Goal: Transaction & Acquisition: Purchase product/service

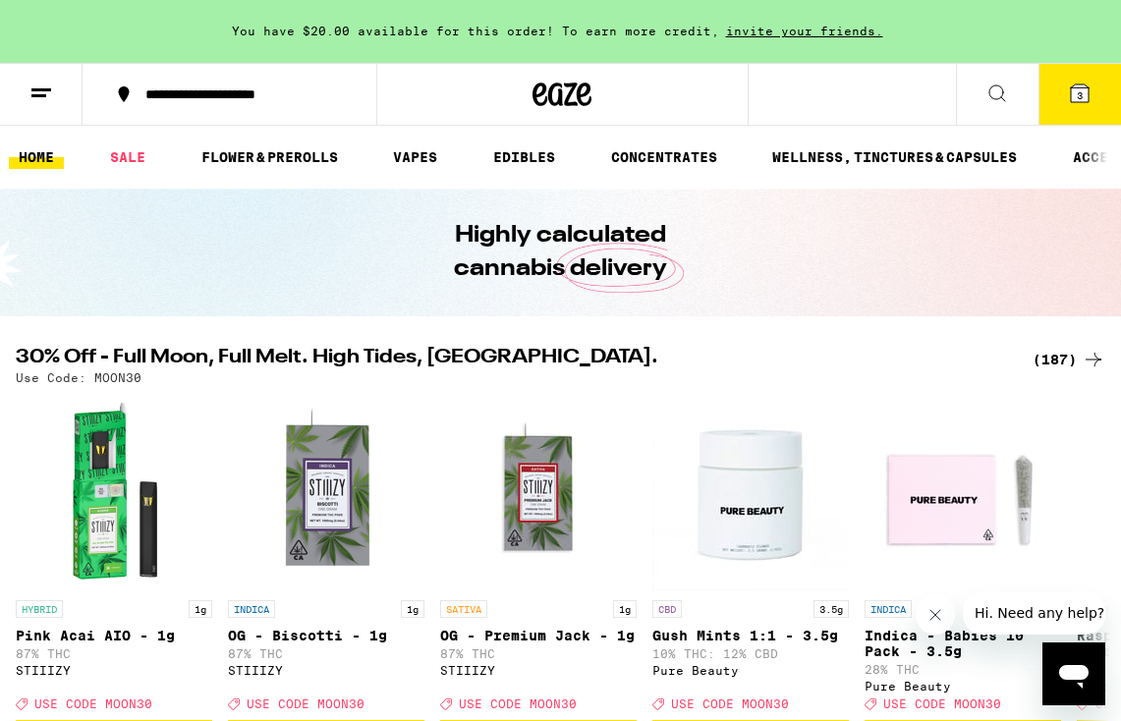
click at [1087, 106] on button "3" at bounding box center [1079, 94] width 82 height 61
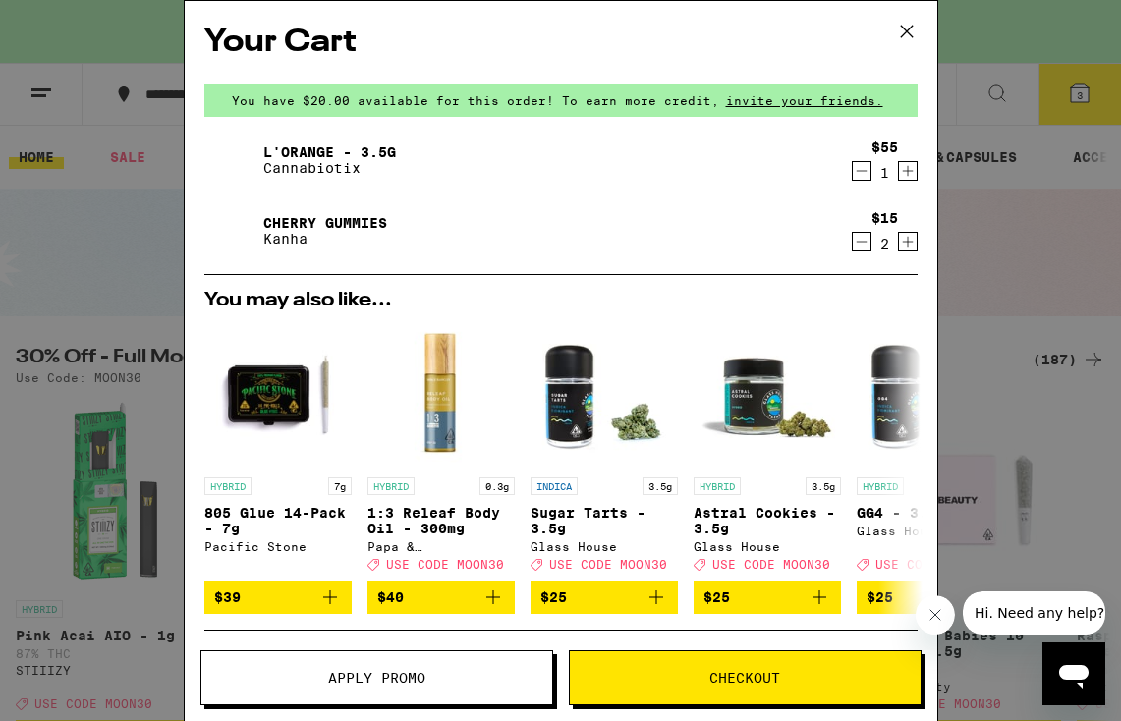
click at [111, 266] on div "Your Cart You have $20.00 available for this order! To earn more credit, invite…" at bounding box center [560, 360] width 1121 height 721
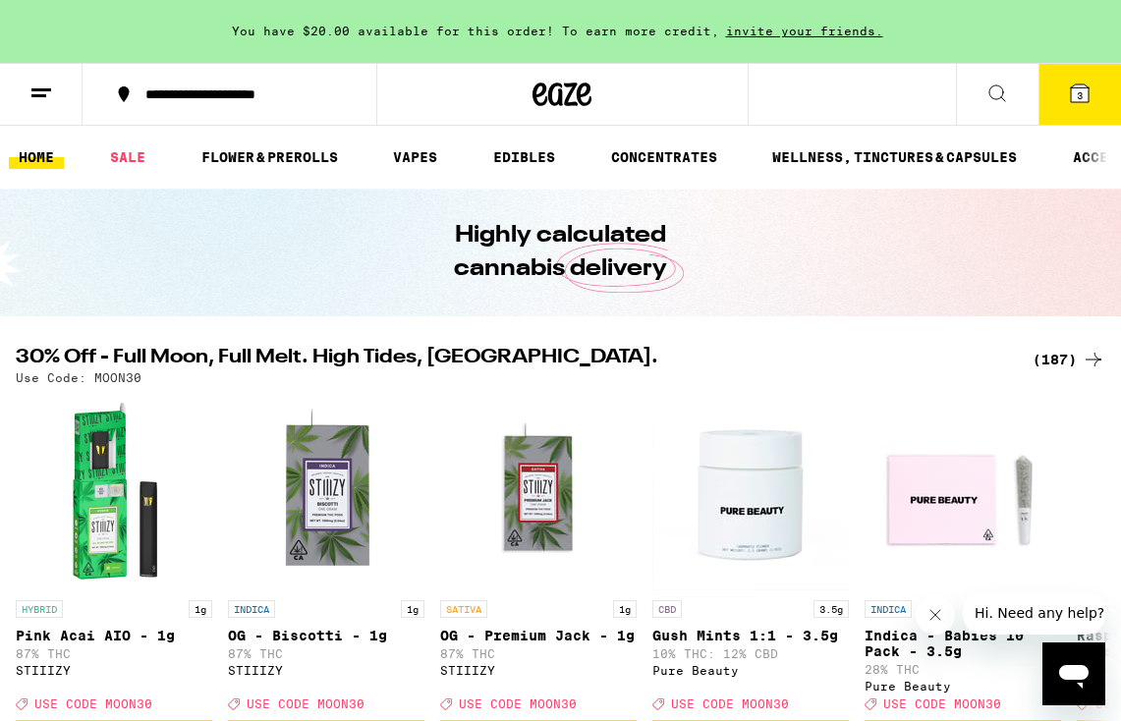
click at [1075, 87] on icon at bounding box center [1080, 93] width 18 height 18
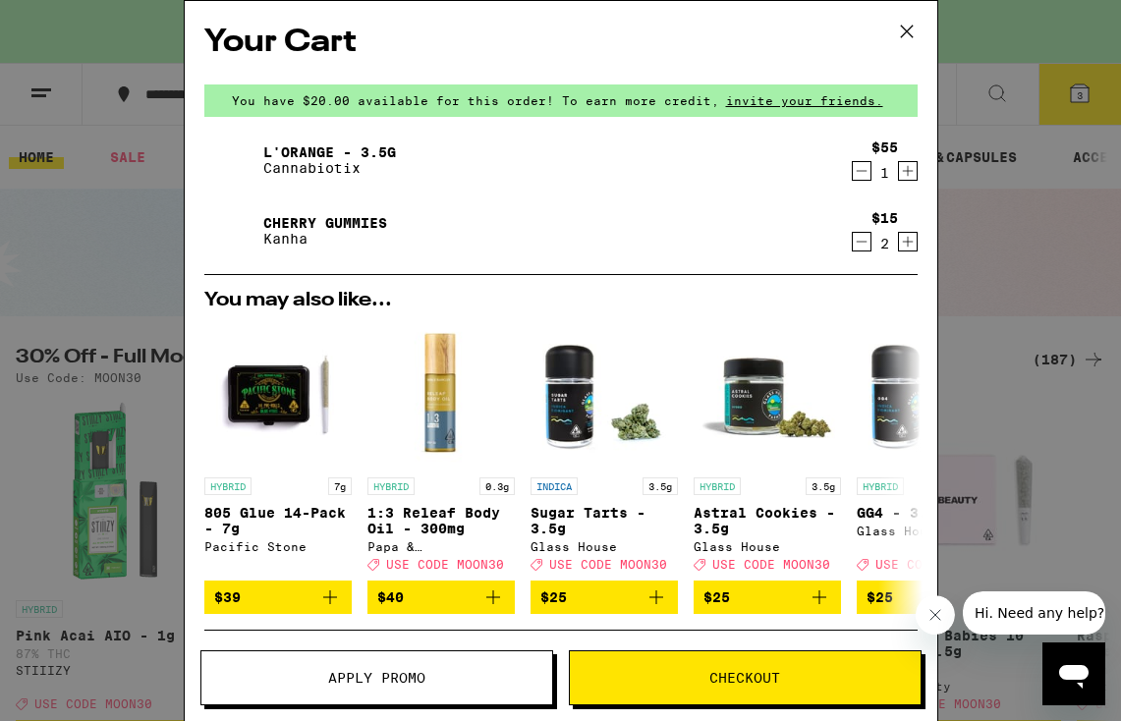
click at [293, 162] on p "Cannabiotix" at bounding box center [329, 168] width 133 height 16
click at [229, 160] on img at bounding box center [231, 160] width 55 height 55
click at [314, 144] on link "L'Orange - 3.5g" at bounding box center [329, 152] width 133 height 16
click at [122, 233] on div "Your Cart You have $20.00 available for this order! To earn more credit, invite…" at bounding box center [560, 360] width 1121 height 721
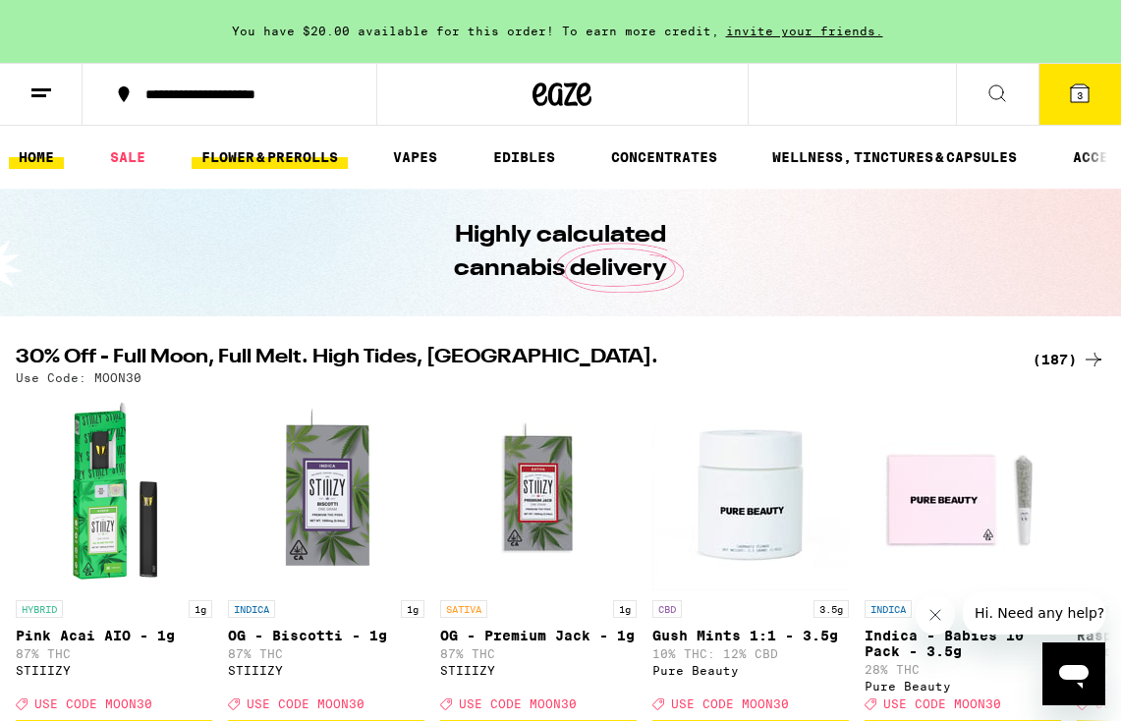
click at [312, 151] on link "FLOWER & PREROLLS" at bounding box center [270, 157] width 156 height 24
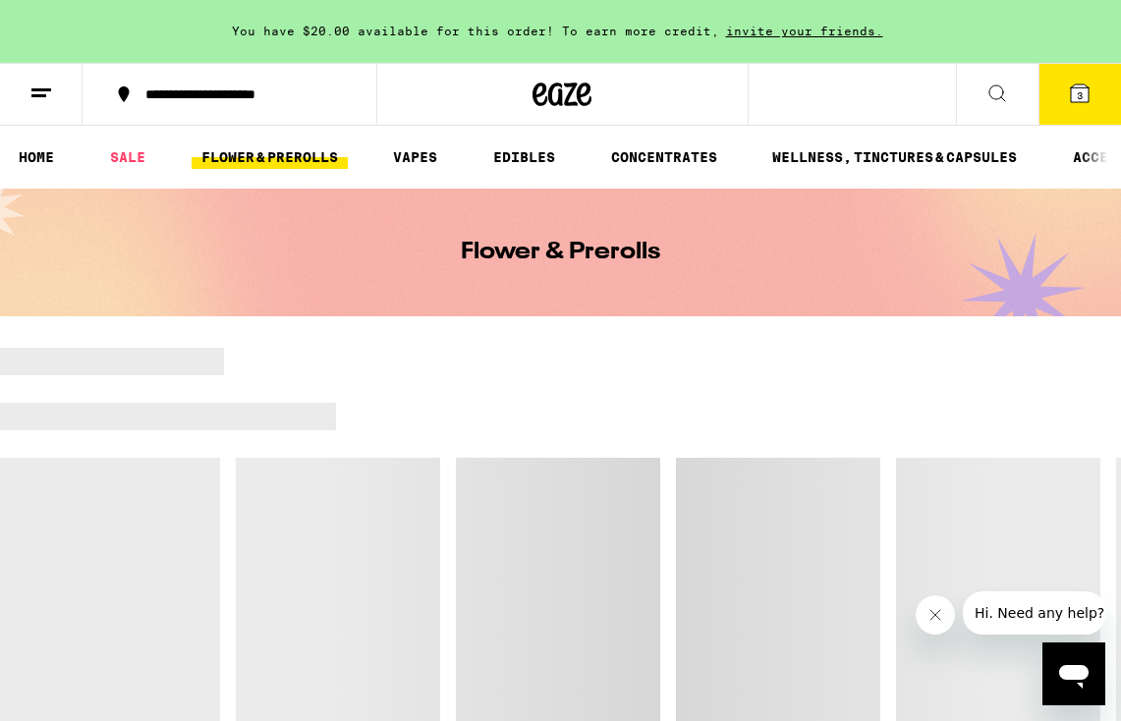
click at [273, 155] on link "FLOWER & PREROLLS" at bounding box center [270, 157] width 156 height 24
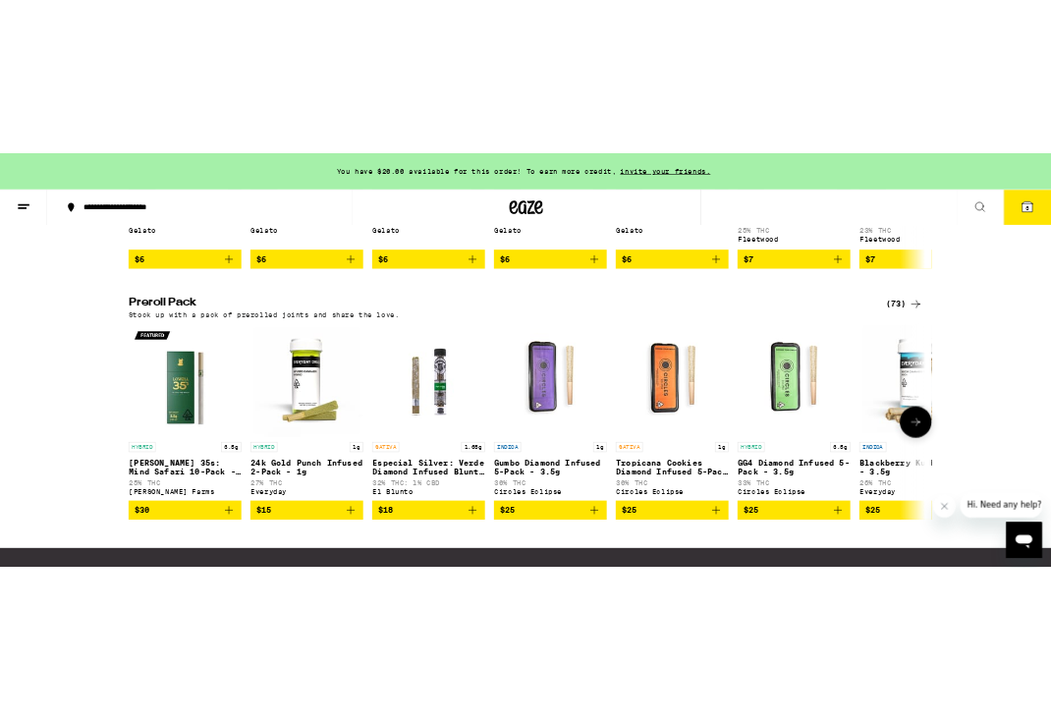
scroll to position [1450, 0]
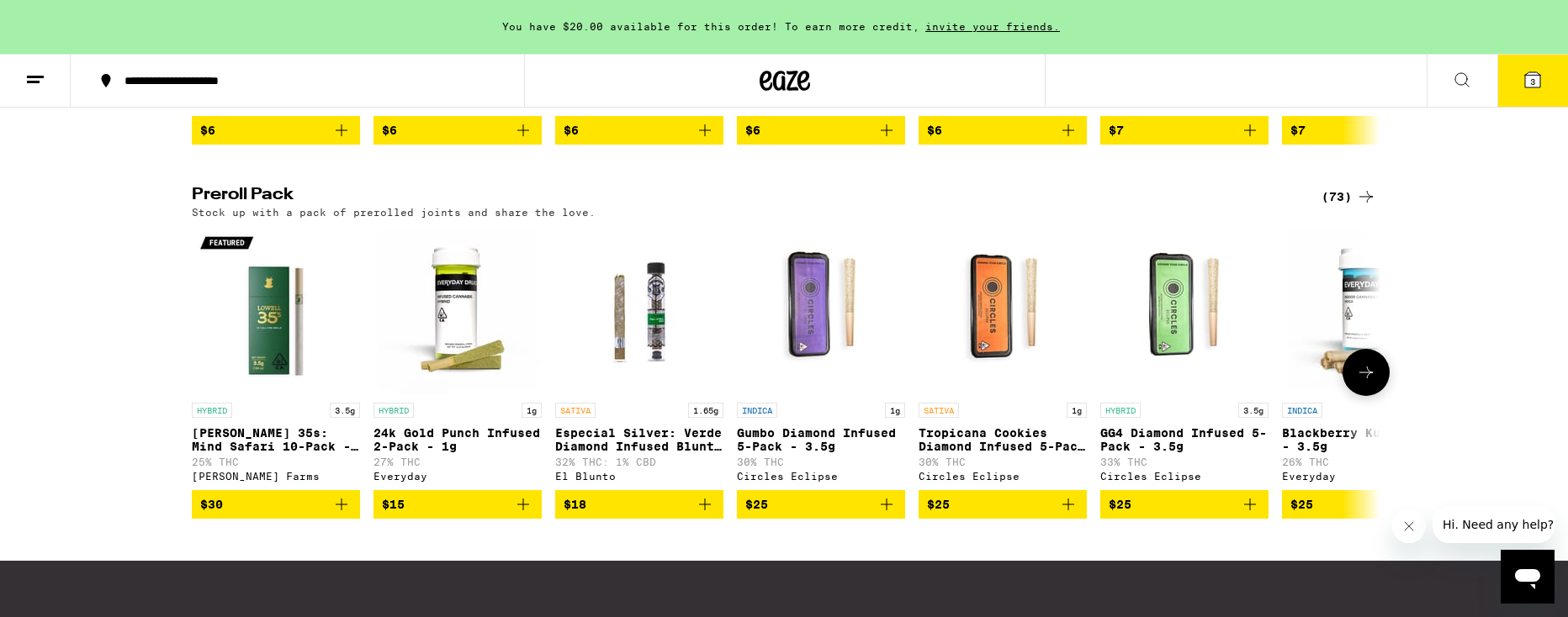
click at [269, 390] on img "Open page for Lowell 35s: Mind Safari 10-Pack - 3.5g from Lowell Farms" at bounding box center [276, 310] width 168 height 168
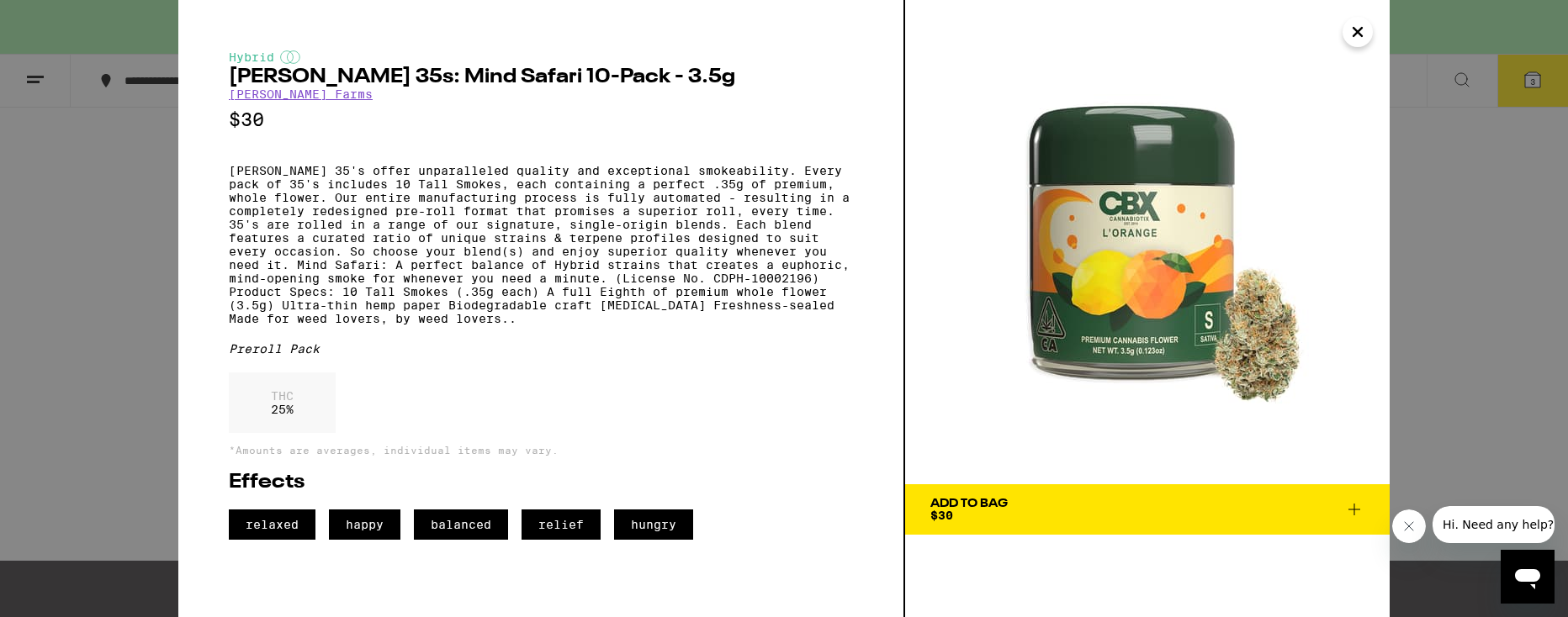
click at [1355, 35] on icon "Close" at bounding box center [1357, 32] width 21 height 25
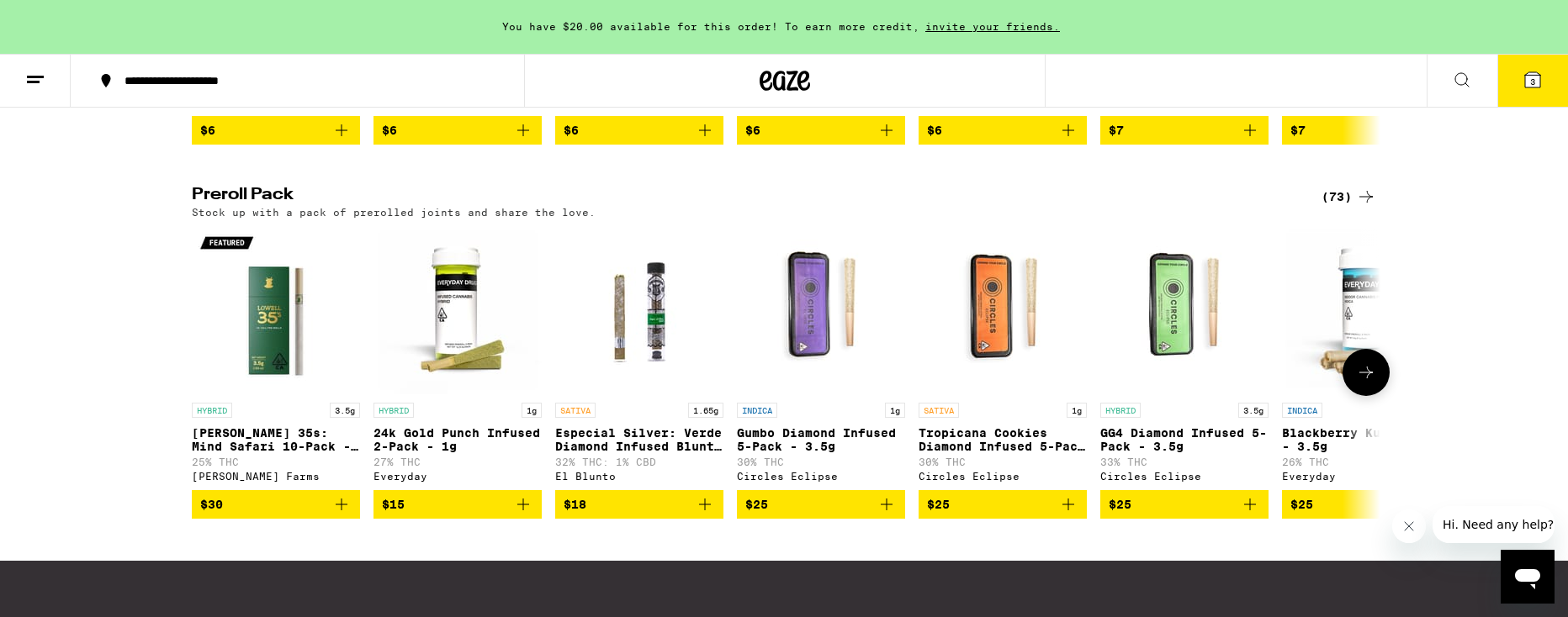
click at [254, 383] on img "Open page for Lowell 35s: Mind Safari 10-Pack - 3.5g from Lowell Farms" at bounding box center [276, 310] width 168 height 168
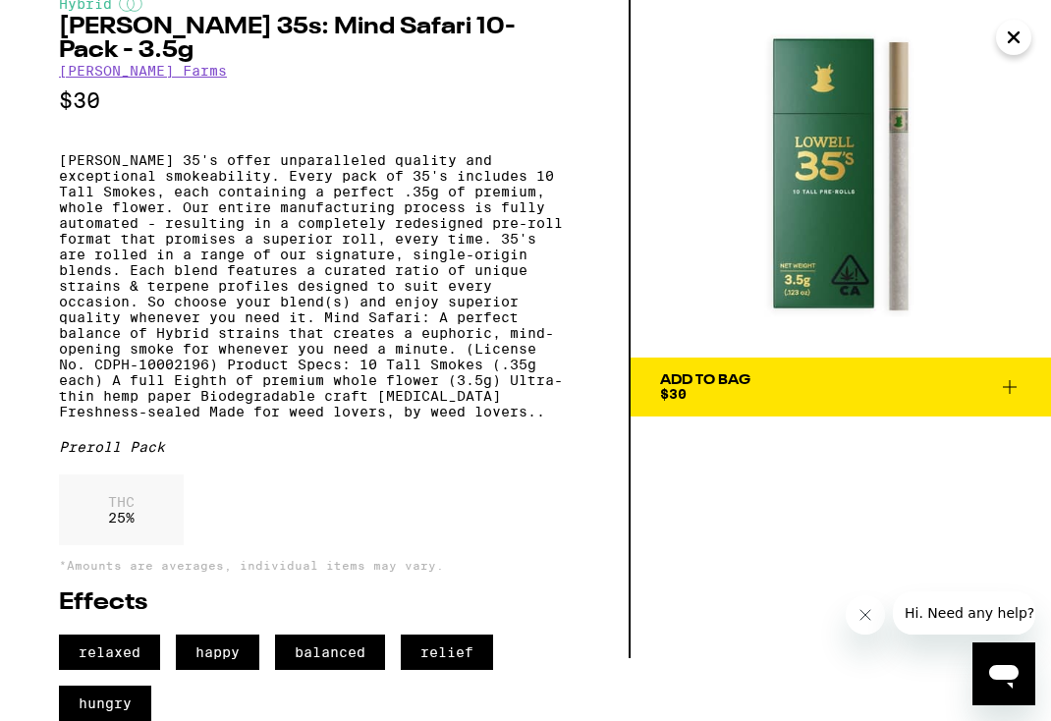
scroll to position [104, 0]
click at [716, 373] on div "Add To Bag $30" at bounding box center [705, 386] width 90 height 27
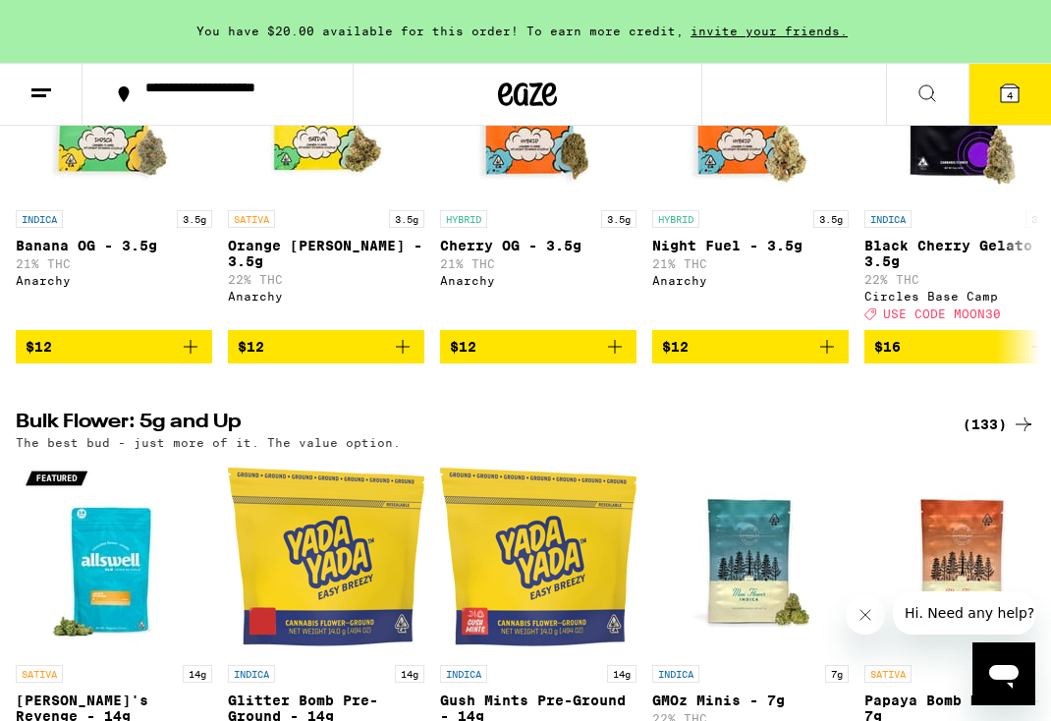
scroll to position [115, 0]
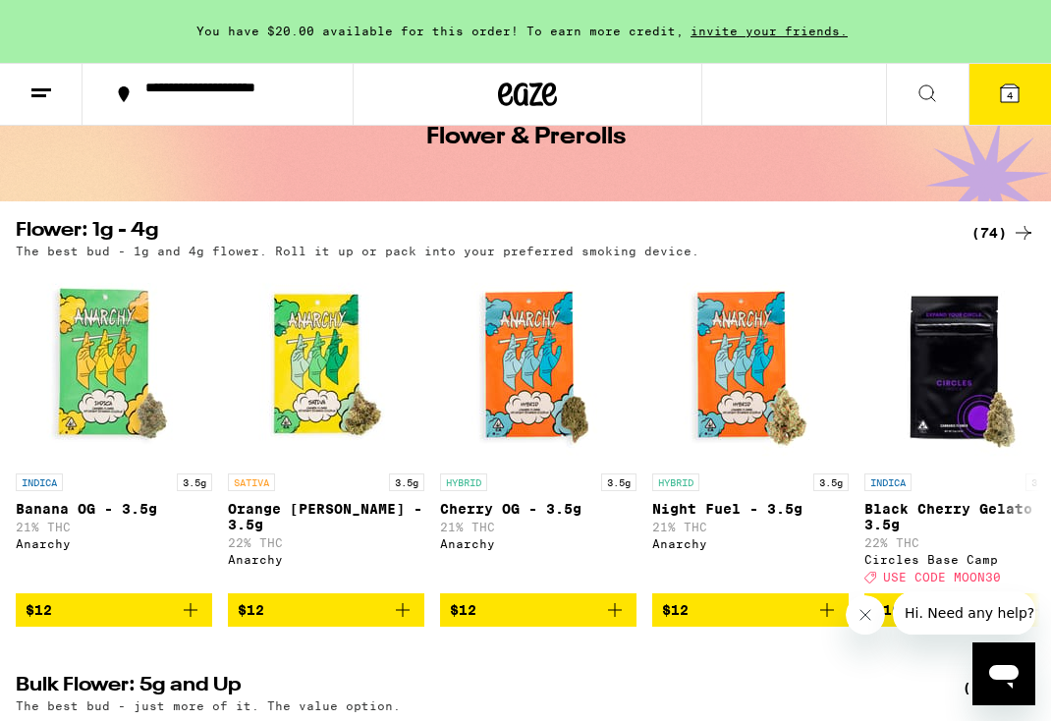
click at [46, 90] on icon at bounding box center [41, 94] width 24 height 24
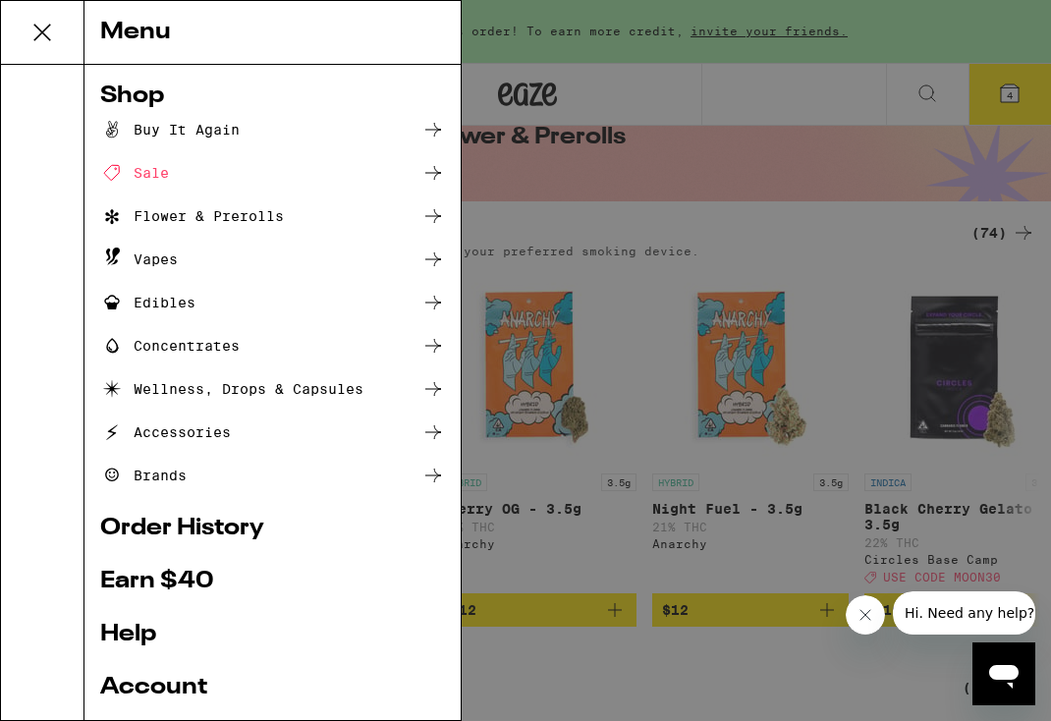
click at [231, 220] on div "Flower & Prerolls" at bounding box center [192, 216] width 184 height 24
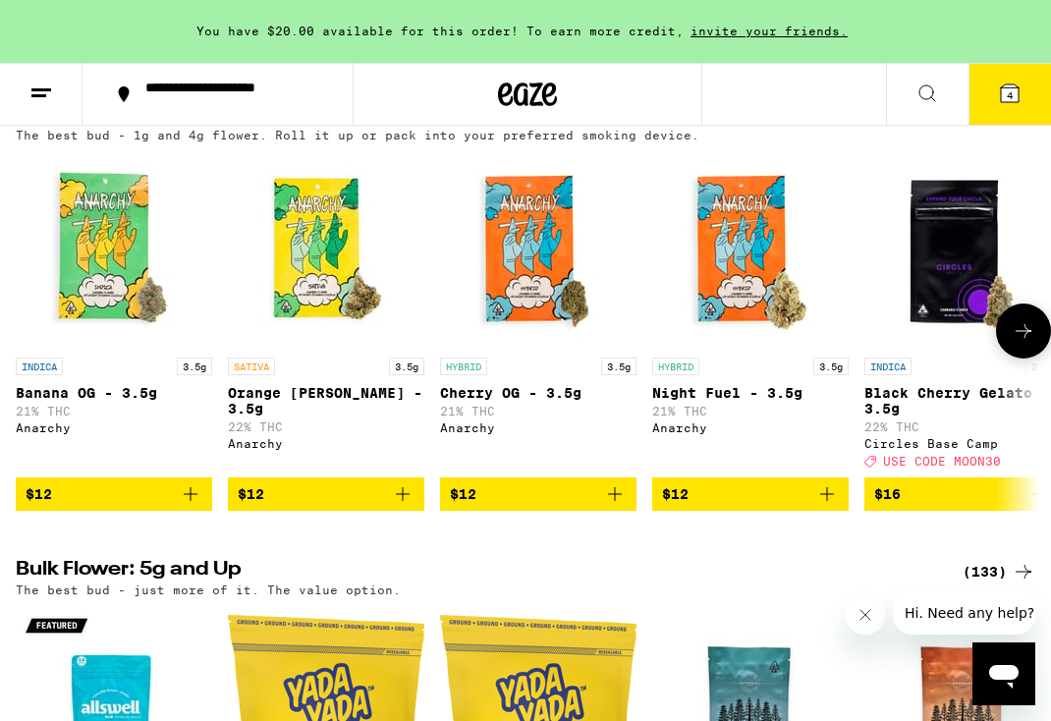
scroll to position [126, 0]
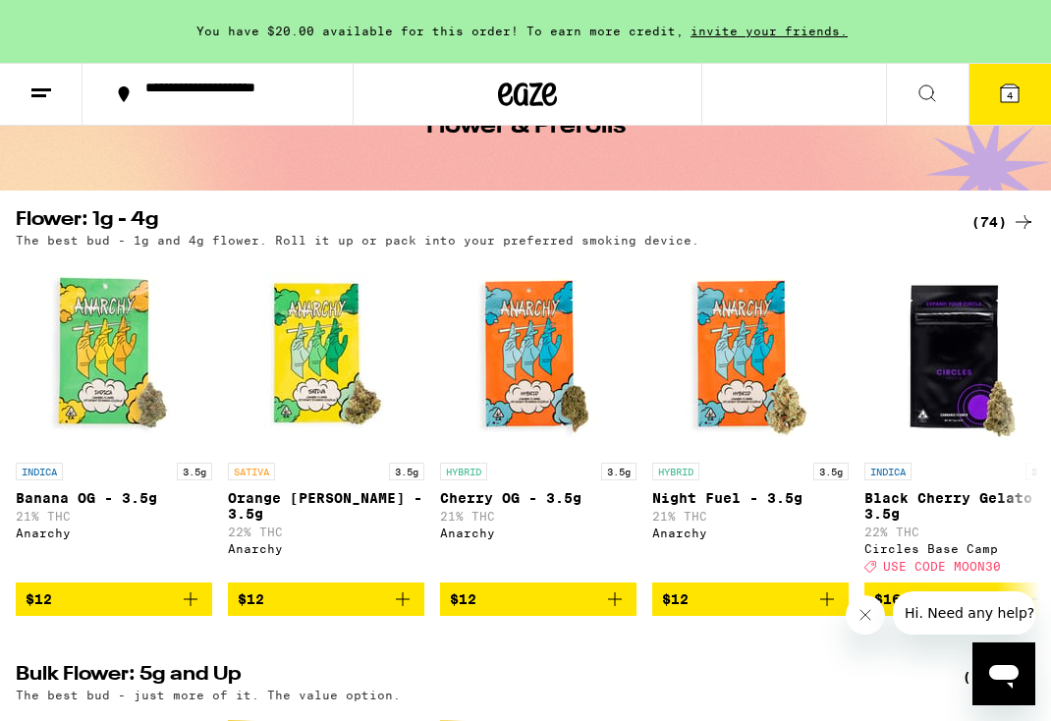
click at [1010, 222] on div "(74)" at bounding box center [1003, 222] width 64 height 24
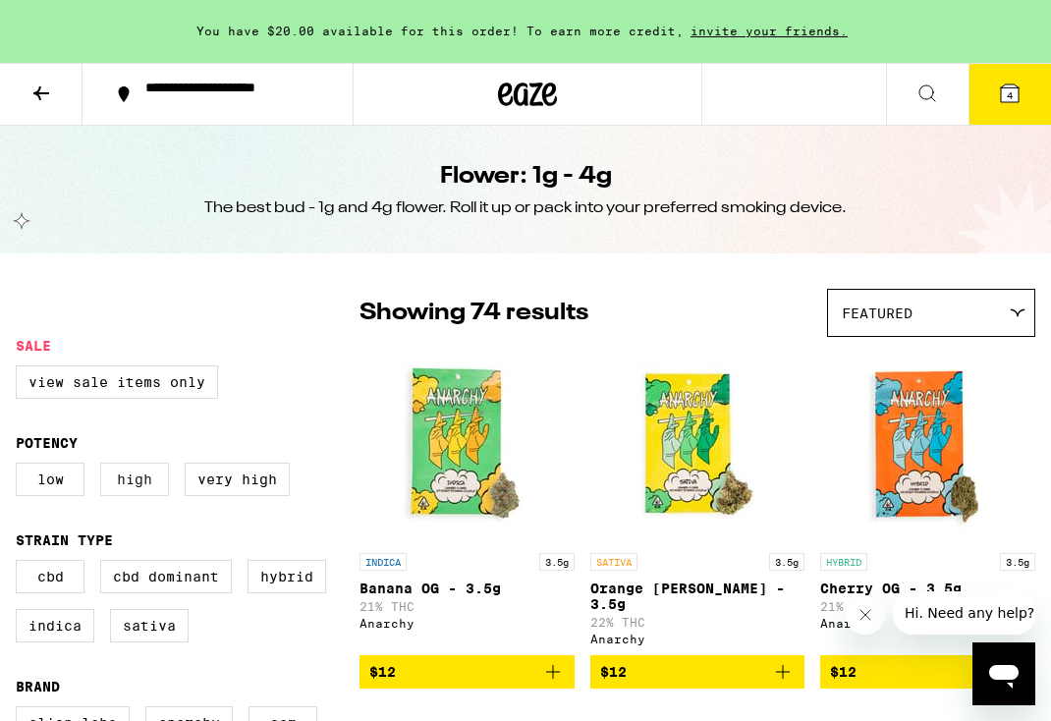
click at [132, 482] on label "High" at bounding box center [134, 479] width 69 height 33
click at [21, 467] on input "High" at bounding box center [20, 466] width 1 height 1
checkbox input "true"
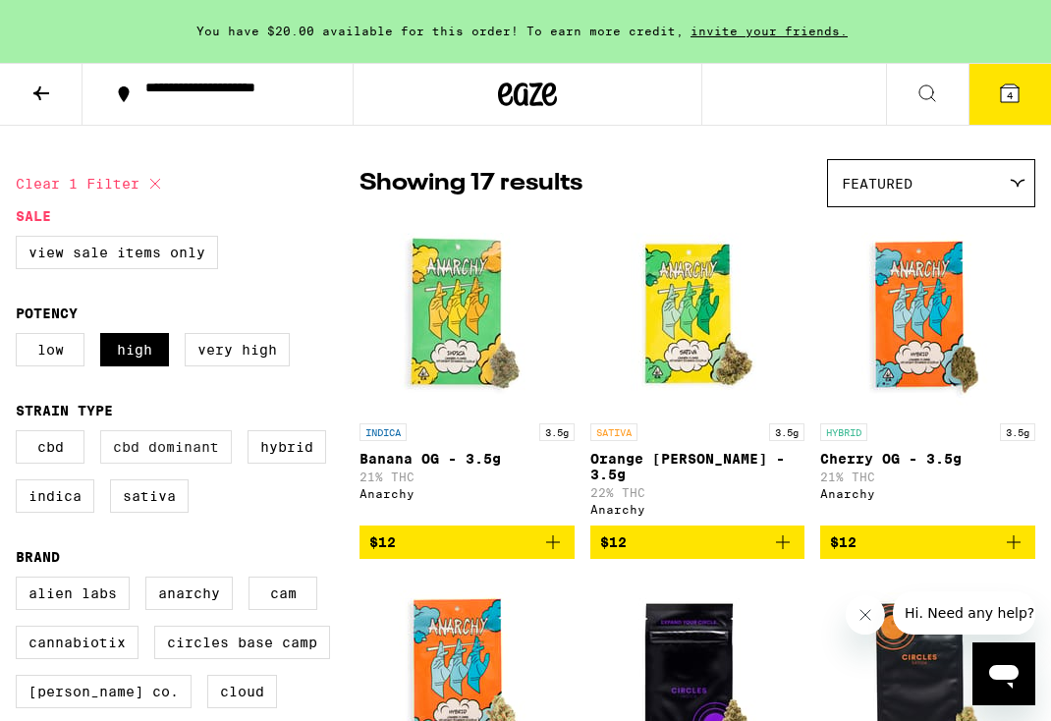
scroll to position [165, 0]
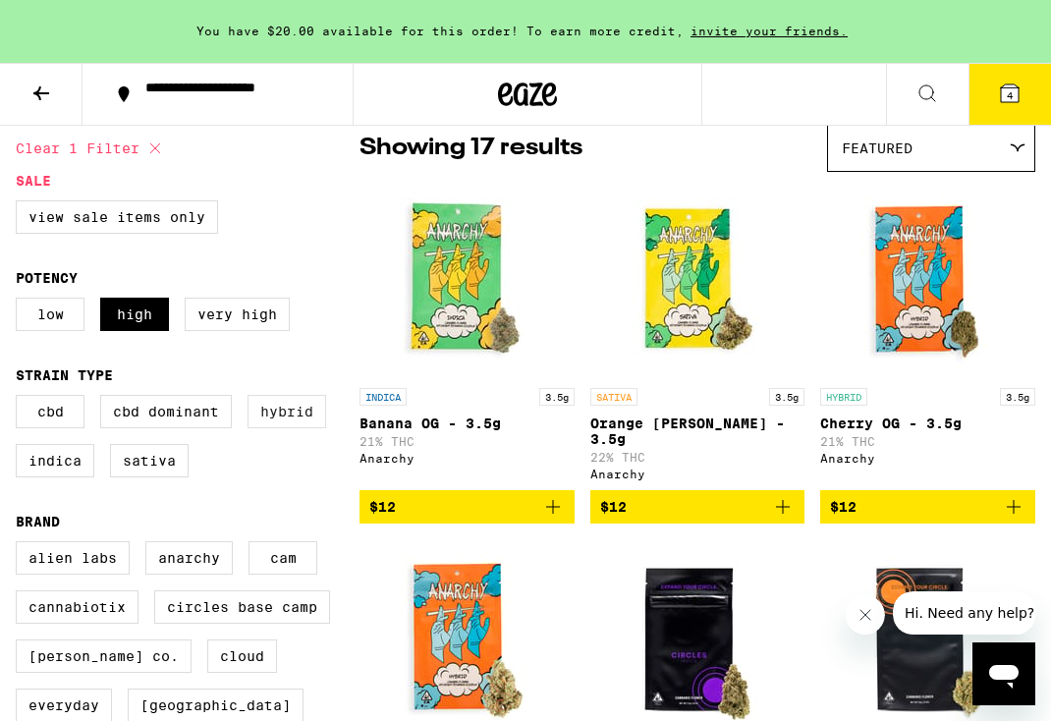
click at [282, 425] on label "Hybrid" at bounding box center [286, 411] width 79 height 33
click at [21, 399] on input "Hybrid" at bounding box center [20, 398] width 1 height 1
checkbox input "true"
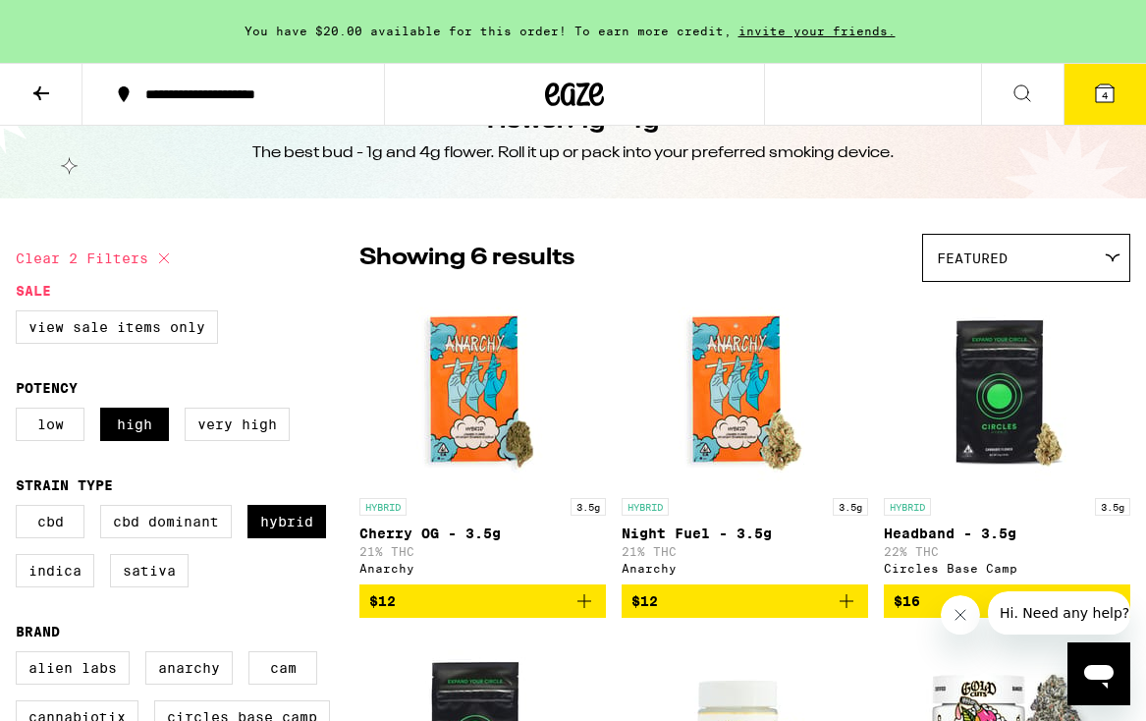
scroll to position [57, 0]
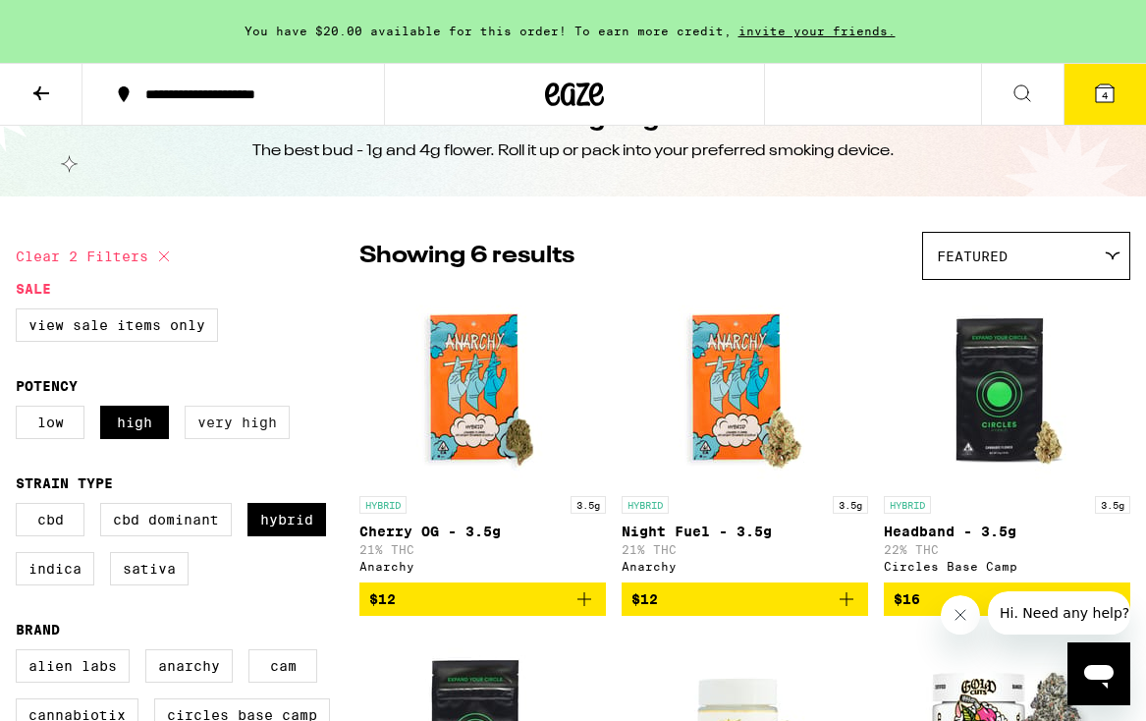
click at [226, 439] on label "Very High" at bounding box center [237, 422] width 105 height 33
click at [21, 410] on input "Very High" at bounding box center [20, 409] width 1 height 1
checkbox input "true"
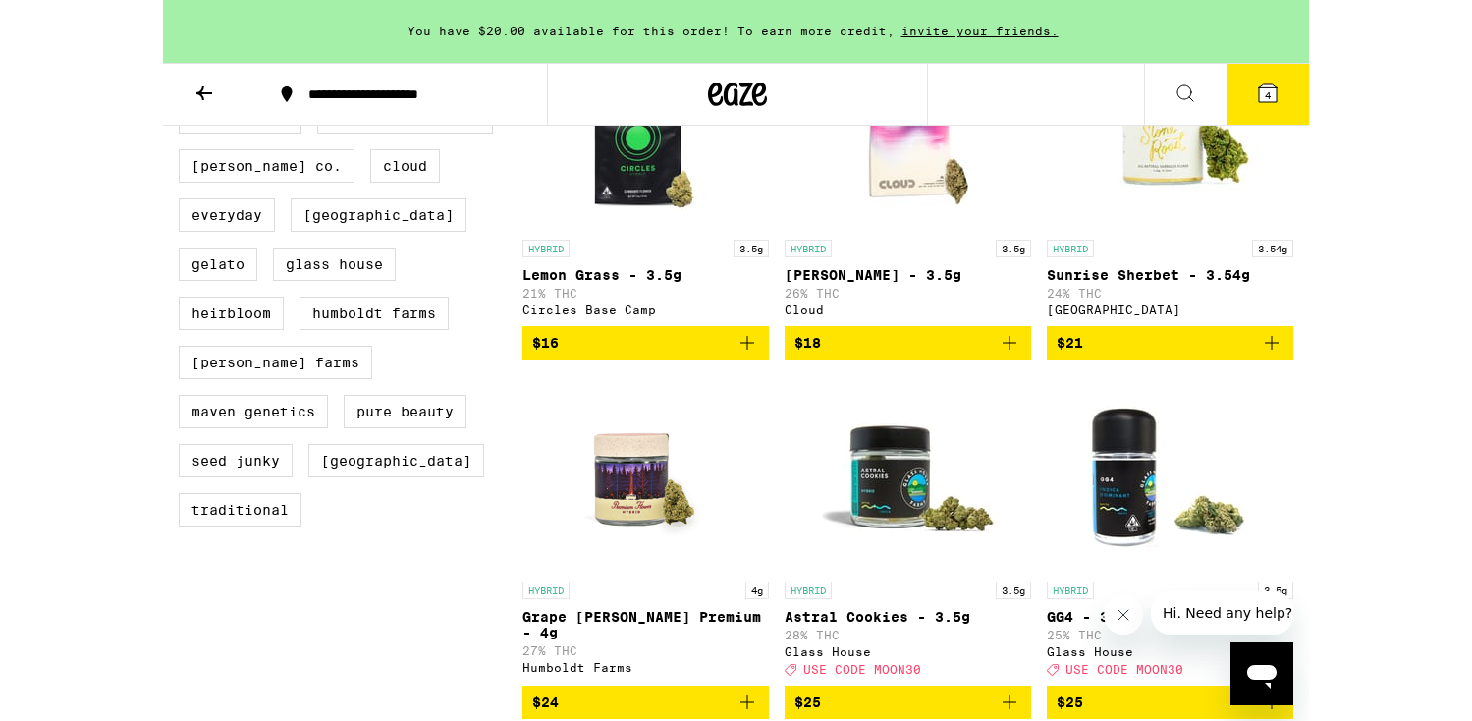
scroll to position [776, 0]
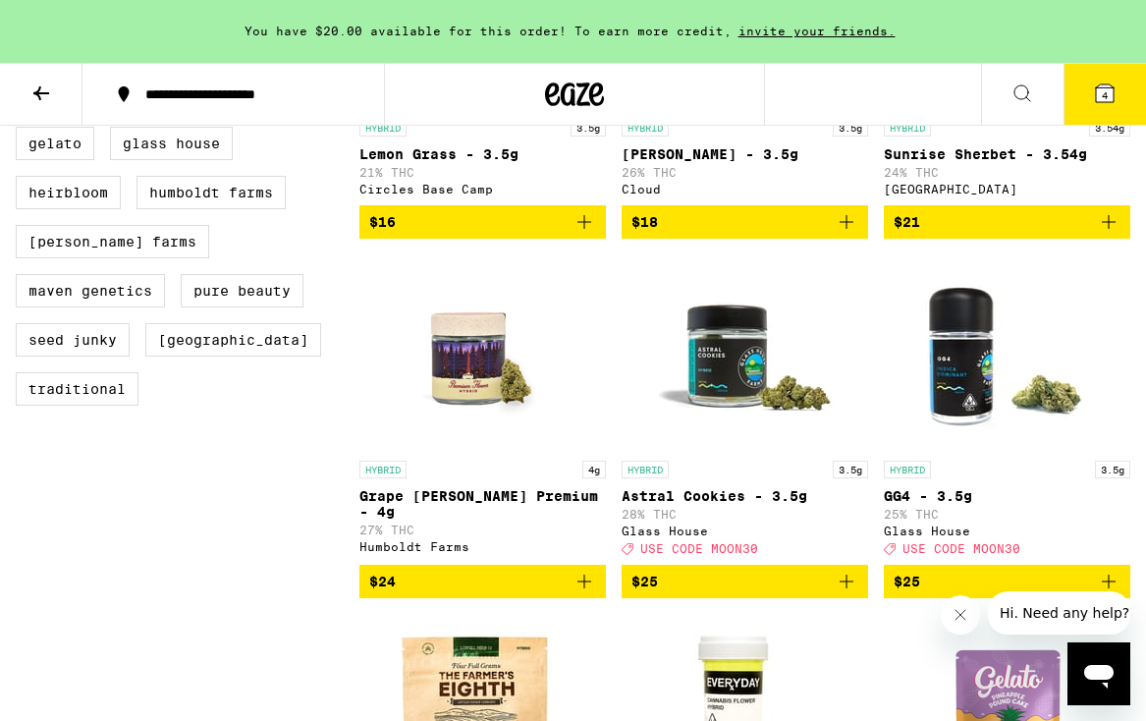
click at [715, 383] on img "Open page for Astral Cookies - 3.5g from Glass House" at bounding box center [745, 352] width 196 height 196
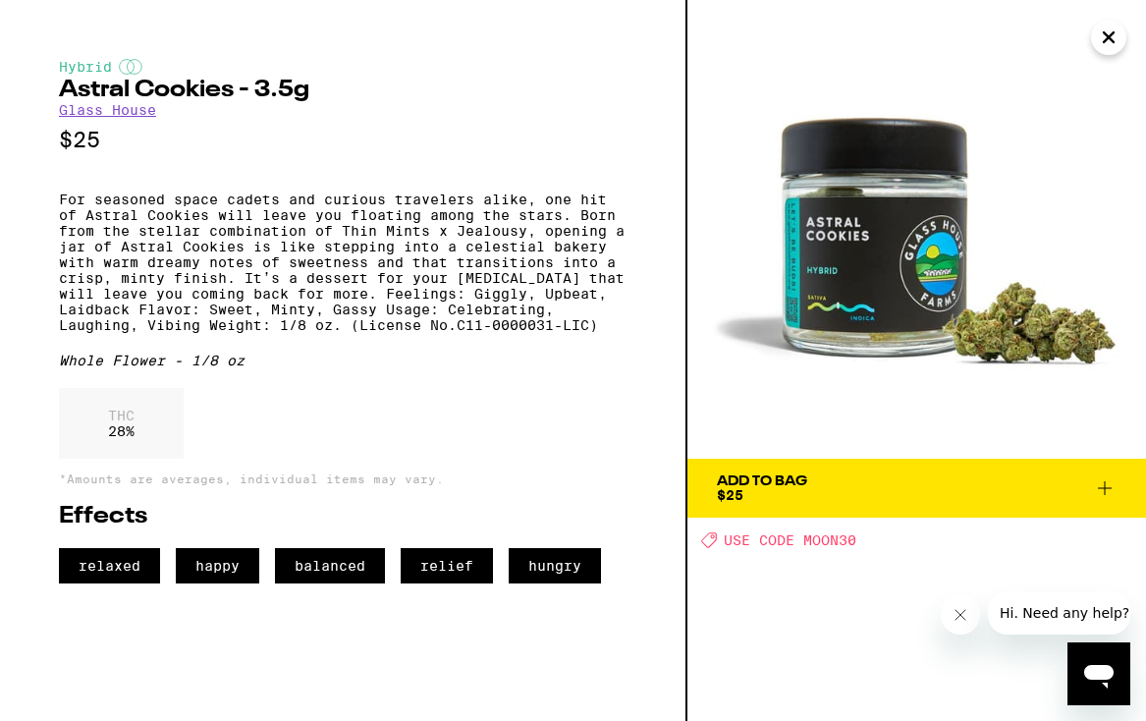
click at [817, 543] on span "USE CODE MOON30" at bounding box center [790, 540] width 133 height 16
copy span "MOON30"
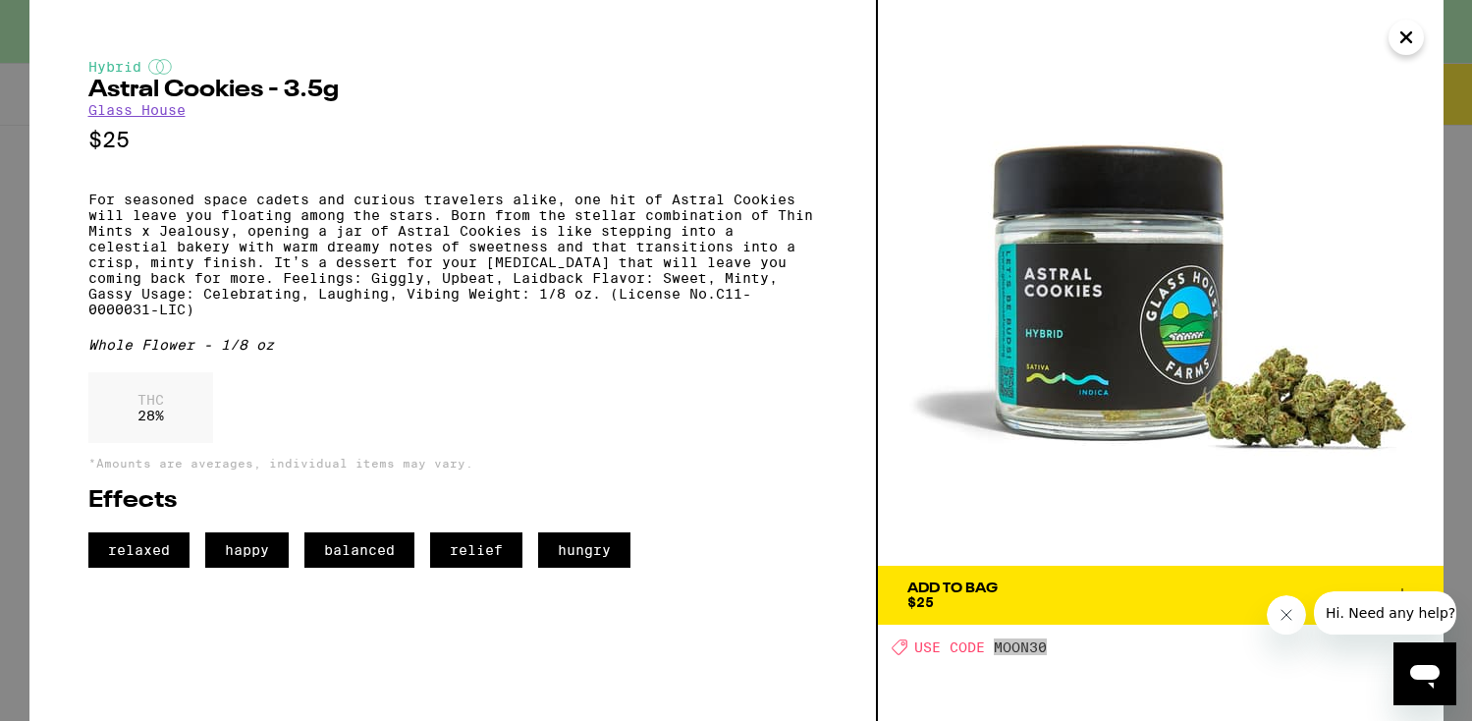
click at [1291, 628] on button "Close message from company" at bounding box center [1286, 614] width 39 height 39
click at [1404, 41] on icon "Close" at bounding box center [1407, 37] width 24 height 29
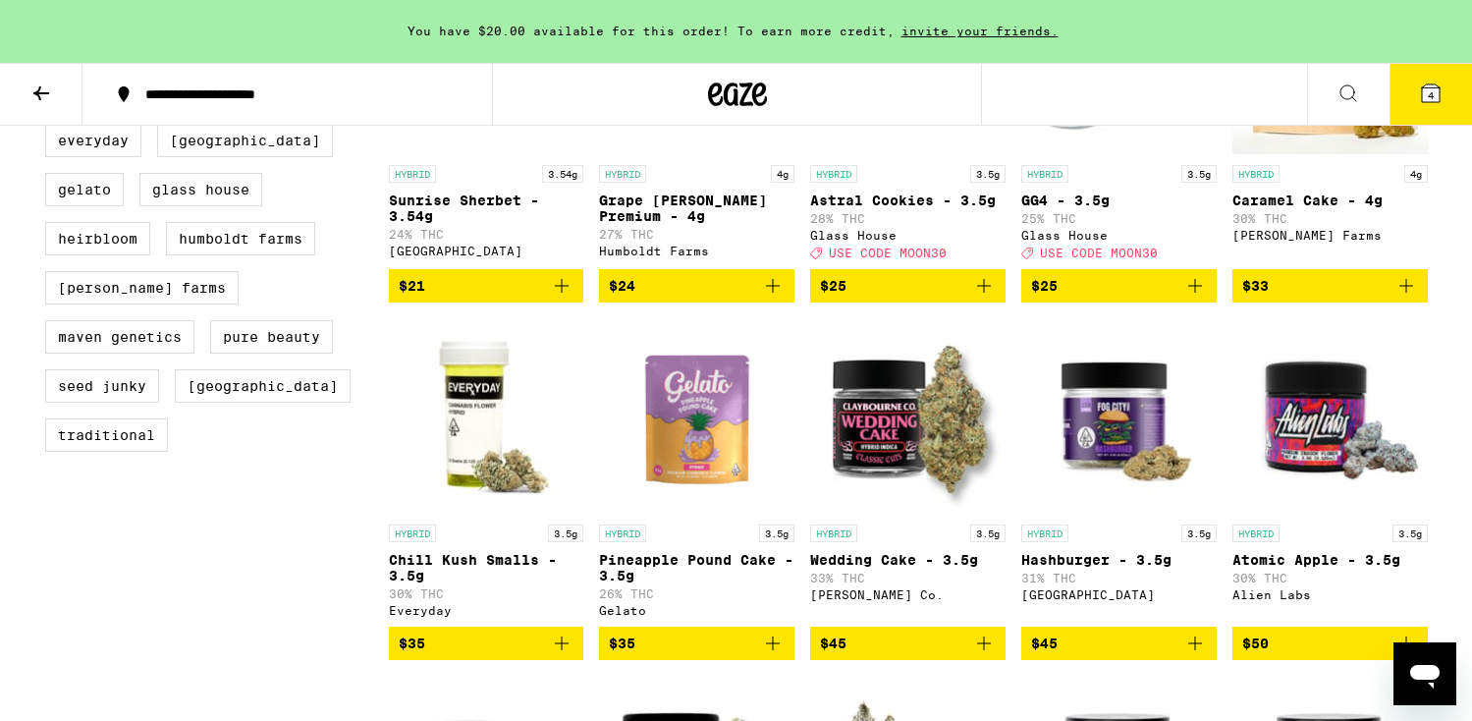
scroll to position [738, 0]
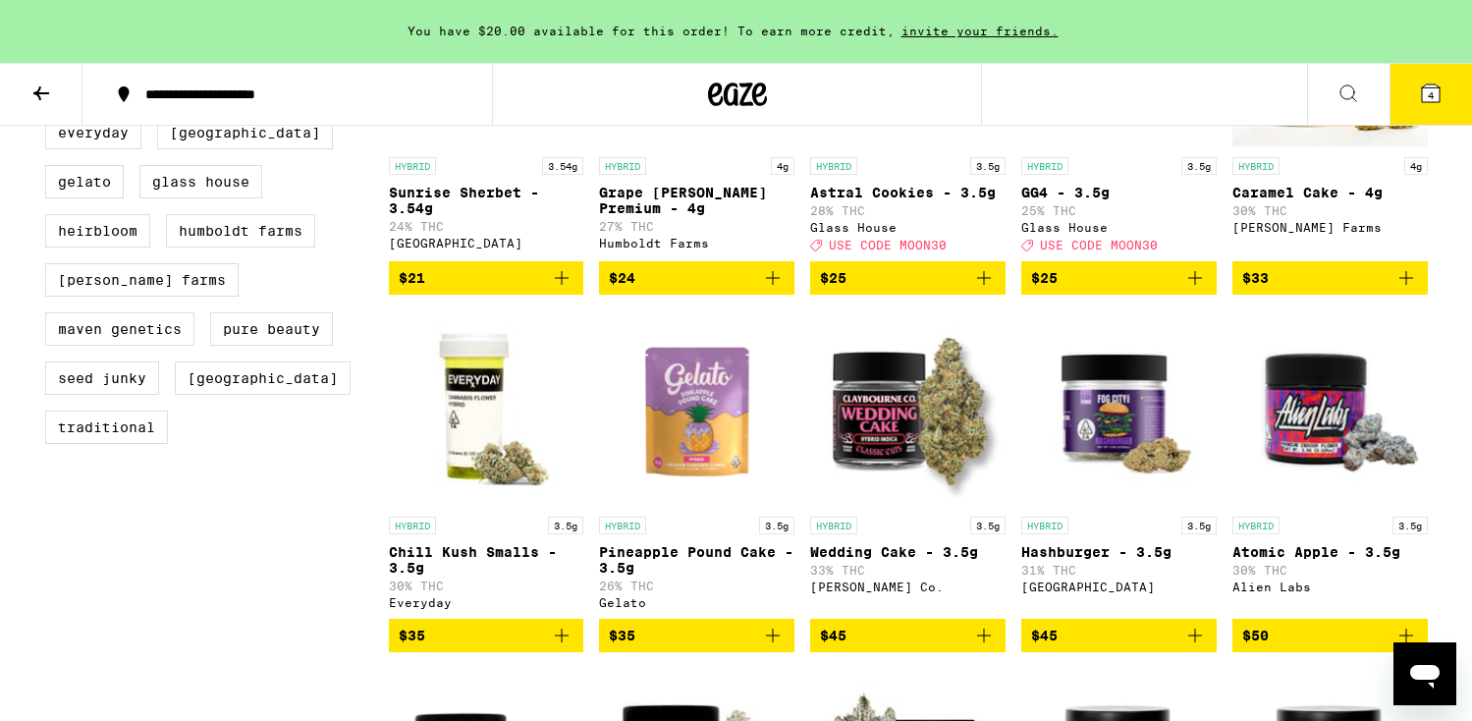
click at [1434, 107] on button "4" at bounding box center [1431, 94] width 82 height 61
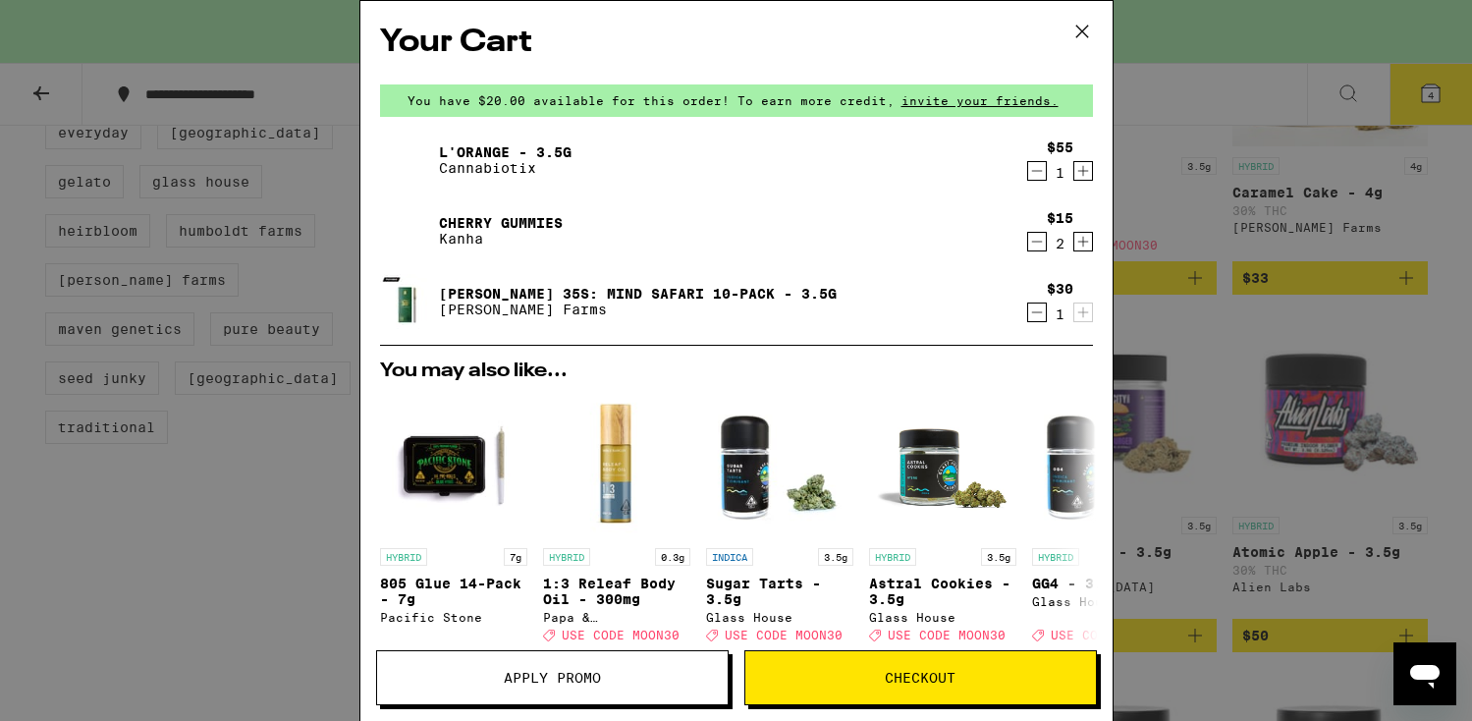
click at [150, 539] on div "Your Cart You have $20.00 available for this order! To earn more credit, invite…" at bounding box center [736, 360] width 1472 height 721
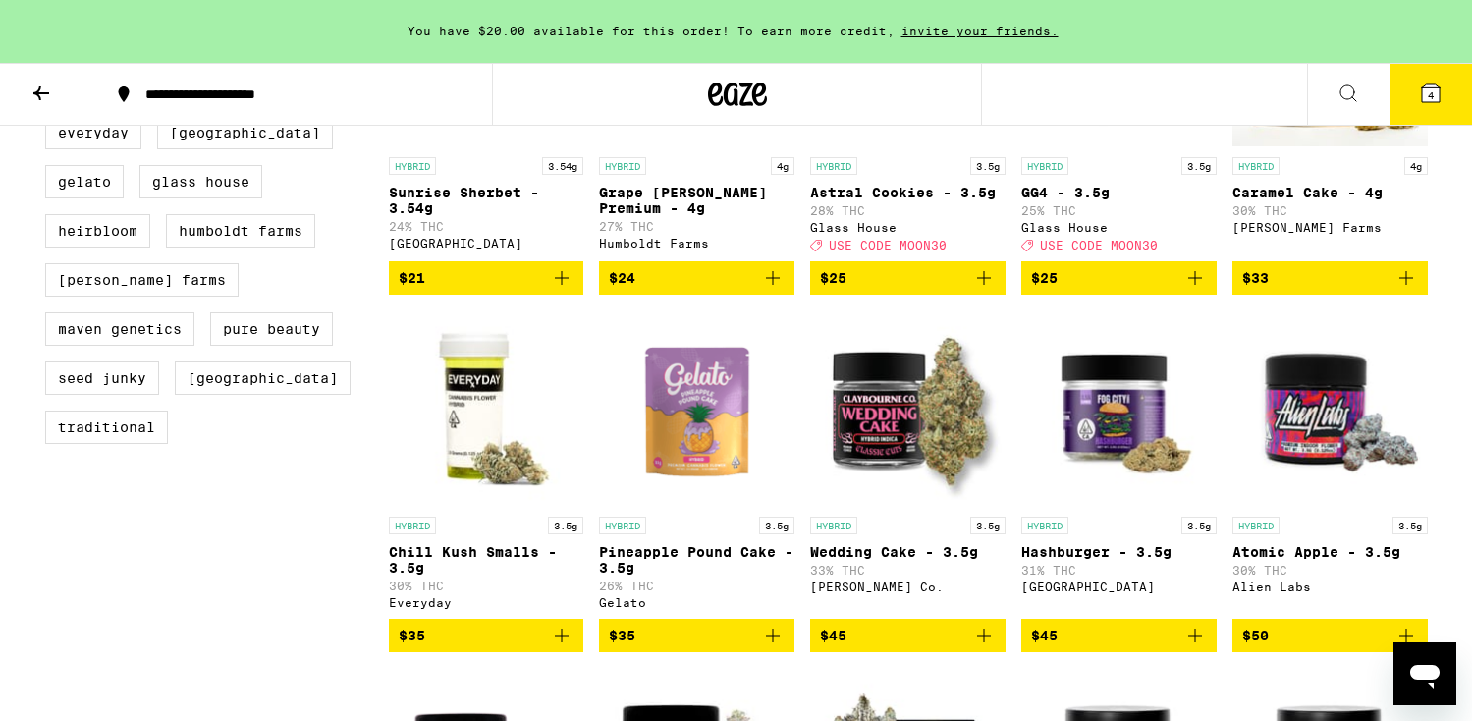
click at [46, 97] on icon at bounding box center [41, 94] width 24 height 24
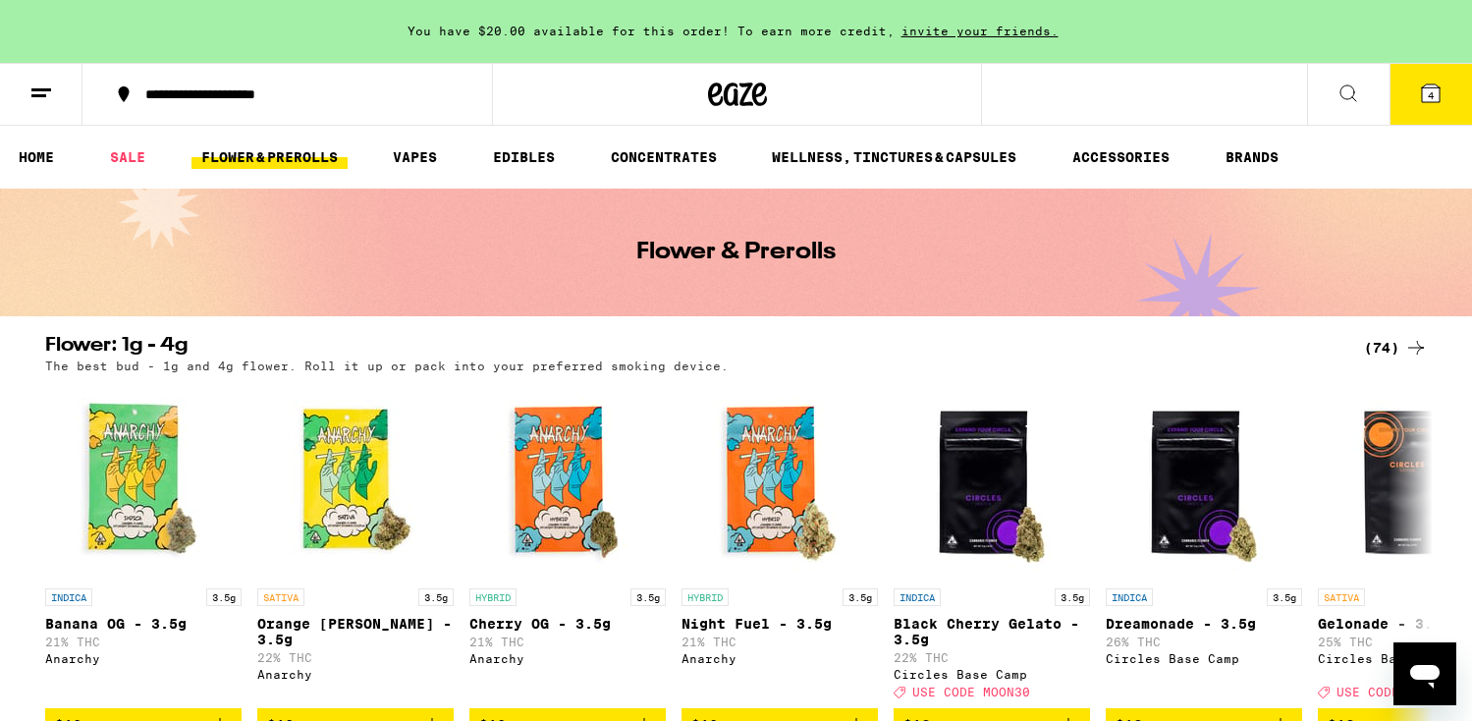
click at [44, 98] on icon at bounding box center [41, 94] width 24 height 24
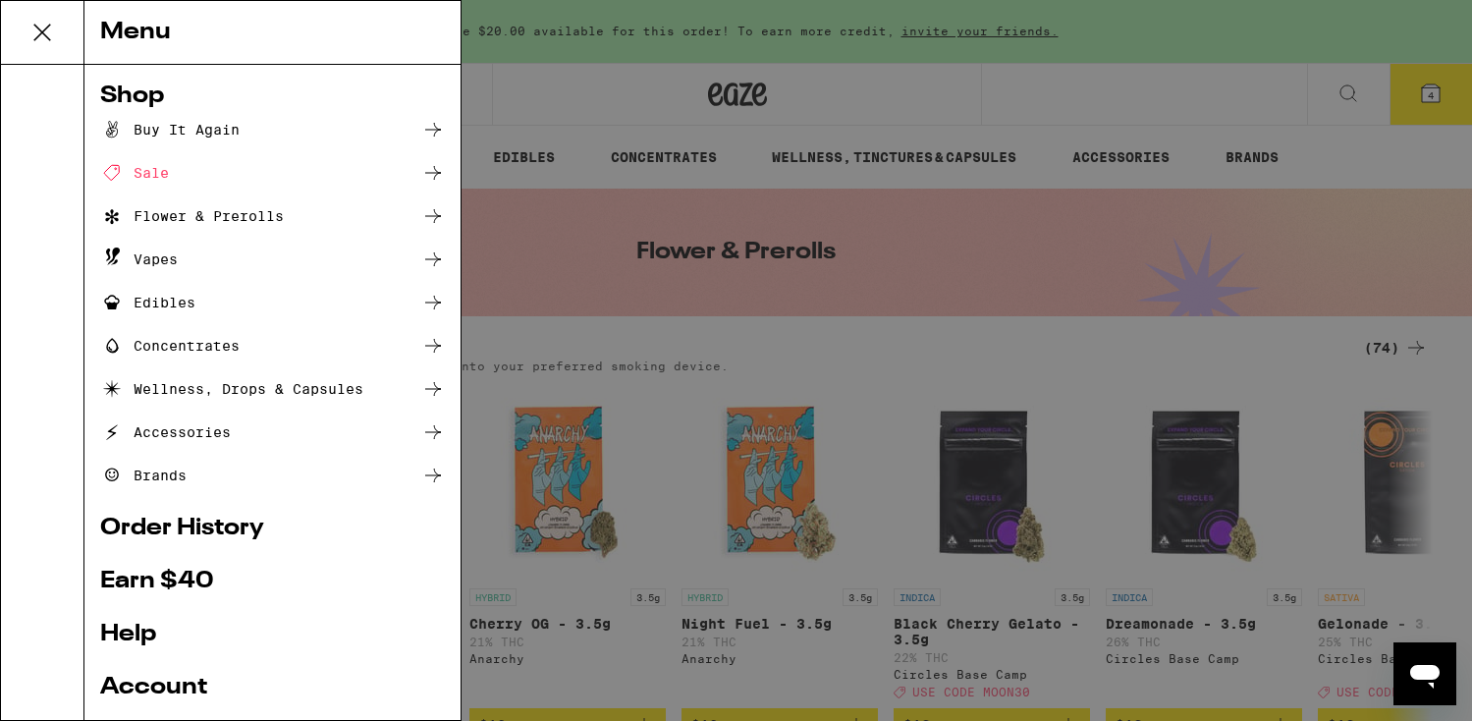
click at [37, 39] on icon at bounding box center [42, 32] width 39 height 39
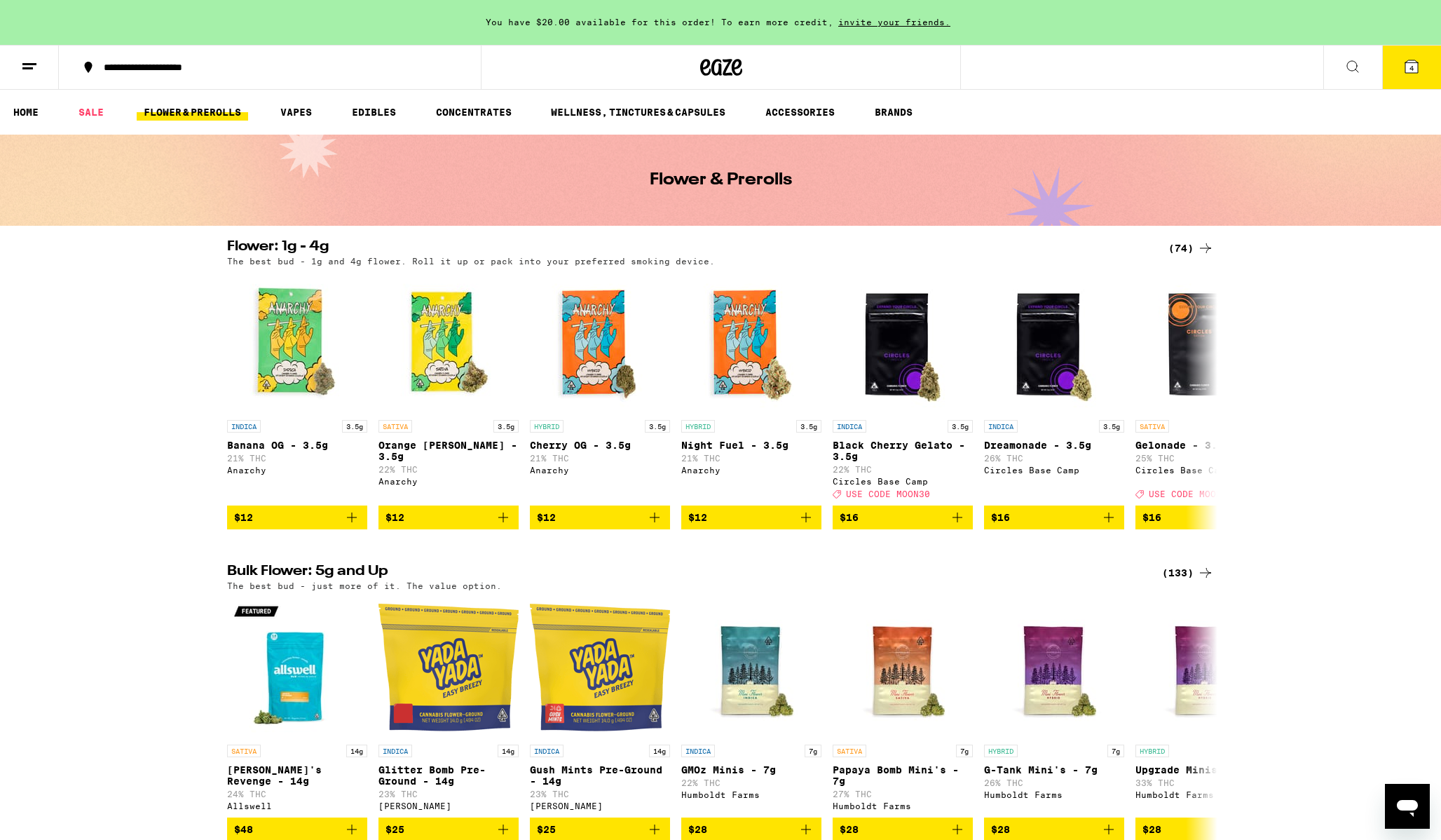
click at [10, 64] on button at bounding box center [29, 68] width 59 height 44
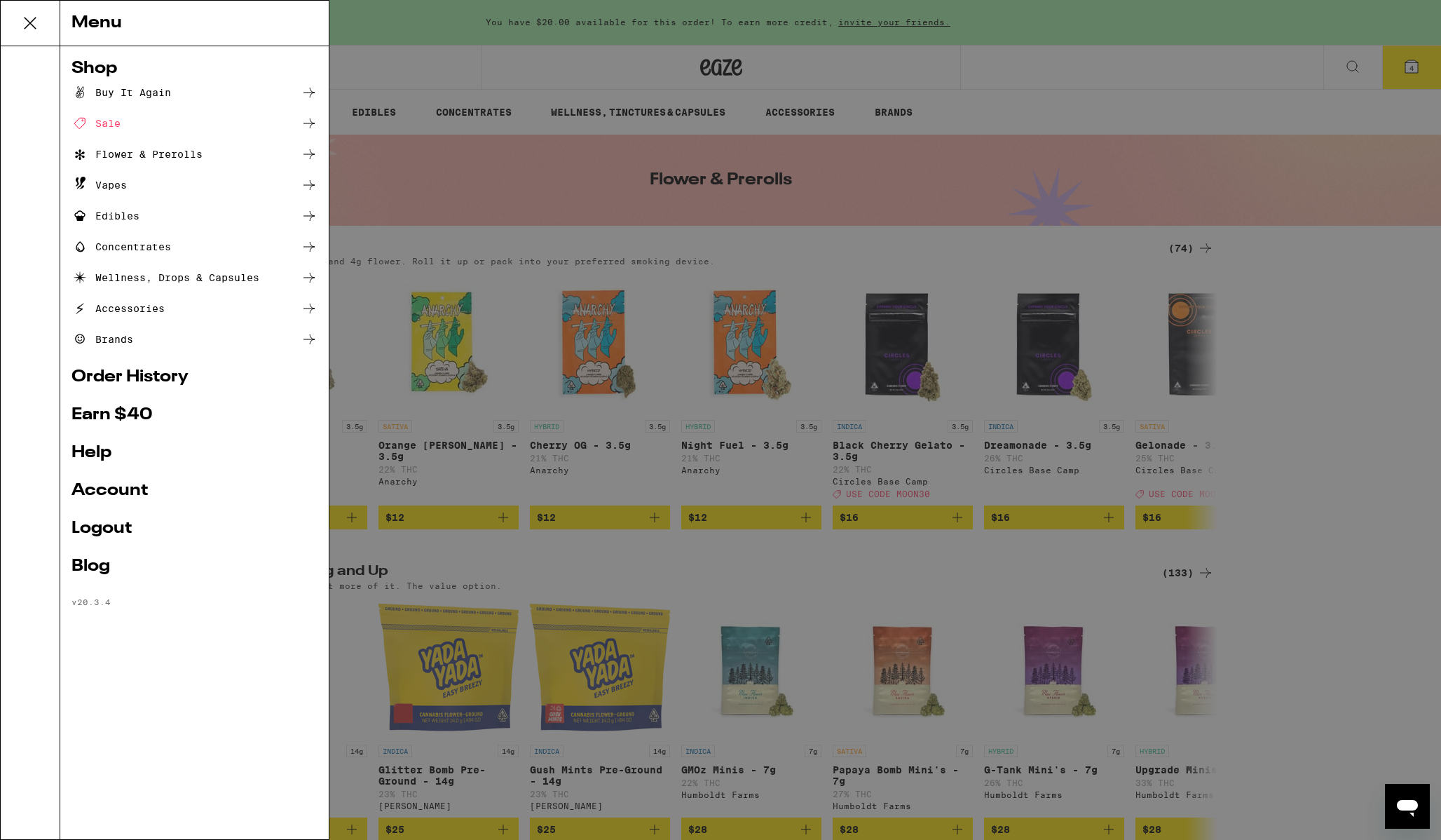
click at [156, 153] on div "Flower & Prerolls" at bounding box center [137, 154] width 131 height 17
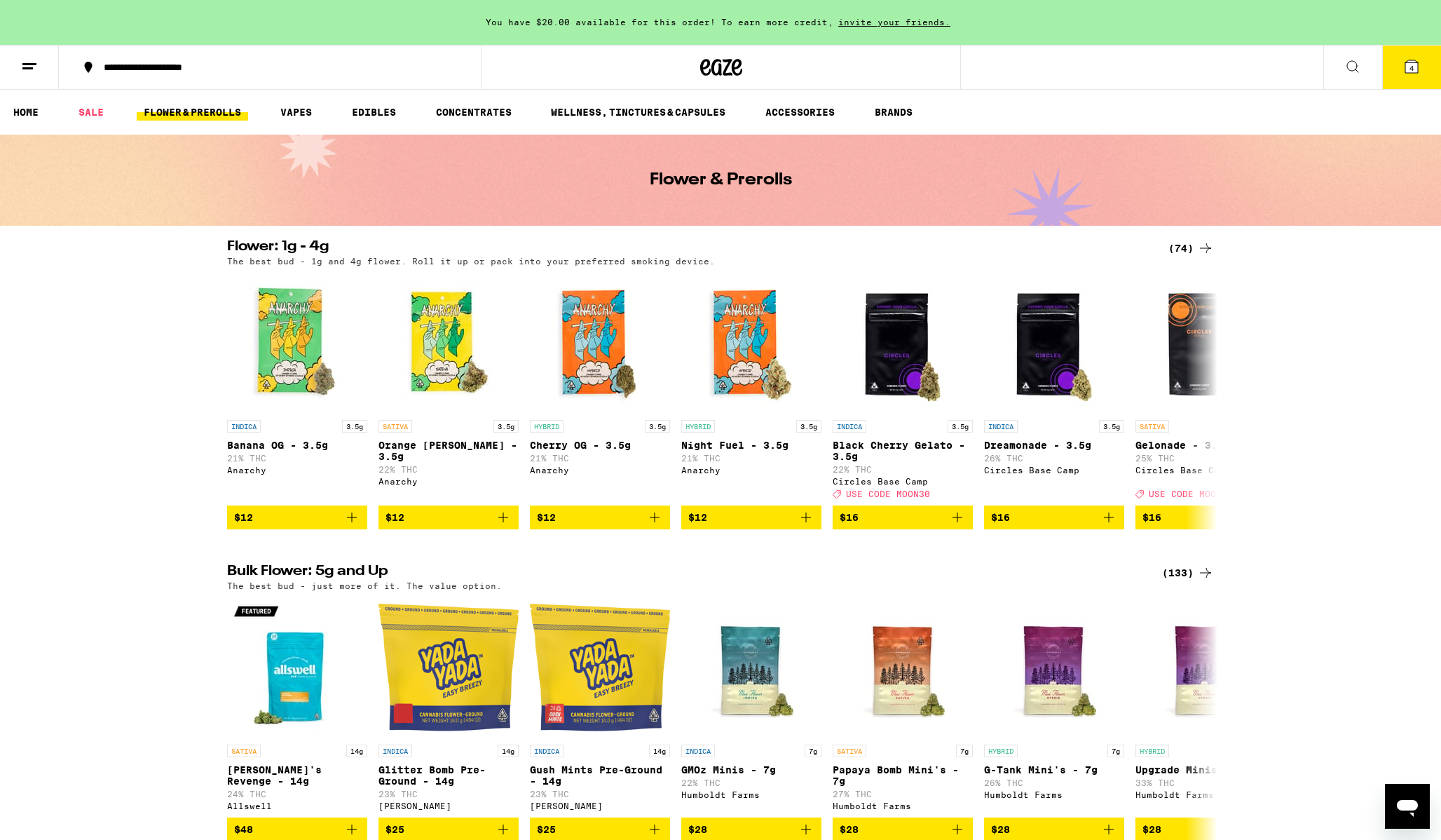
click at [1202, 247] on icon at bounding box center [1205, 248] width 17 height 17
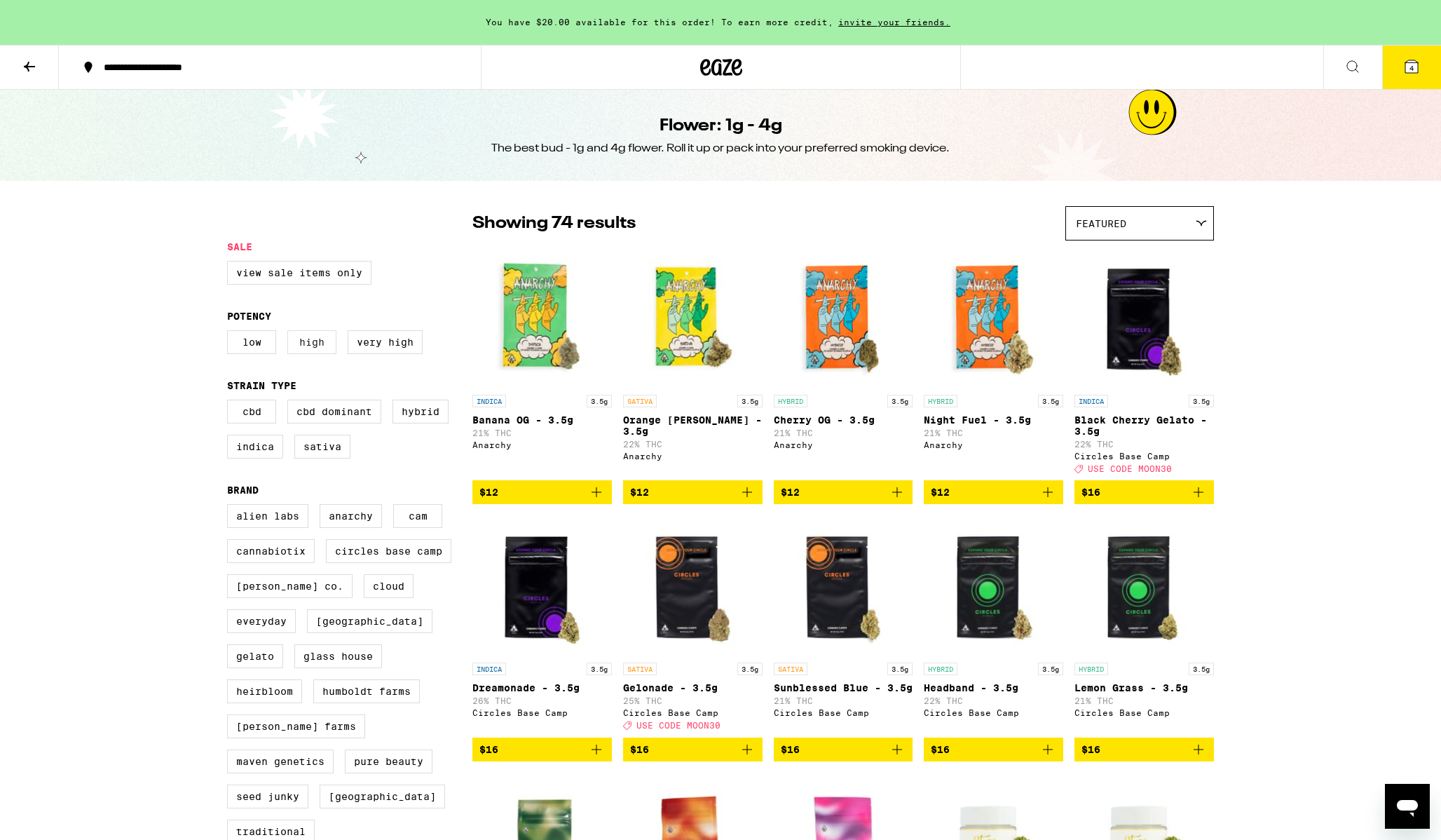
click at [325, 353] on label "High" at bounding box center [312, 342] width 49 height 24
click at [231, 333] on input "High" at bounding box center [230, 333] width 1 height 1
checkbox input "true"
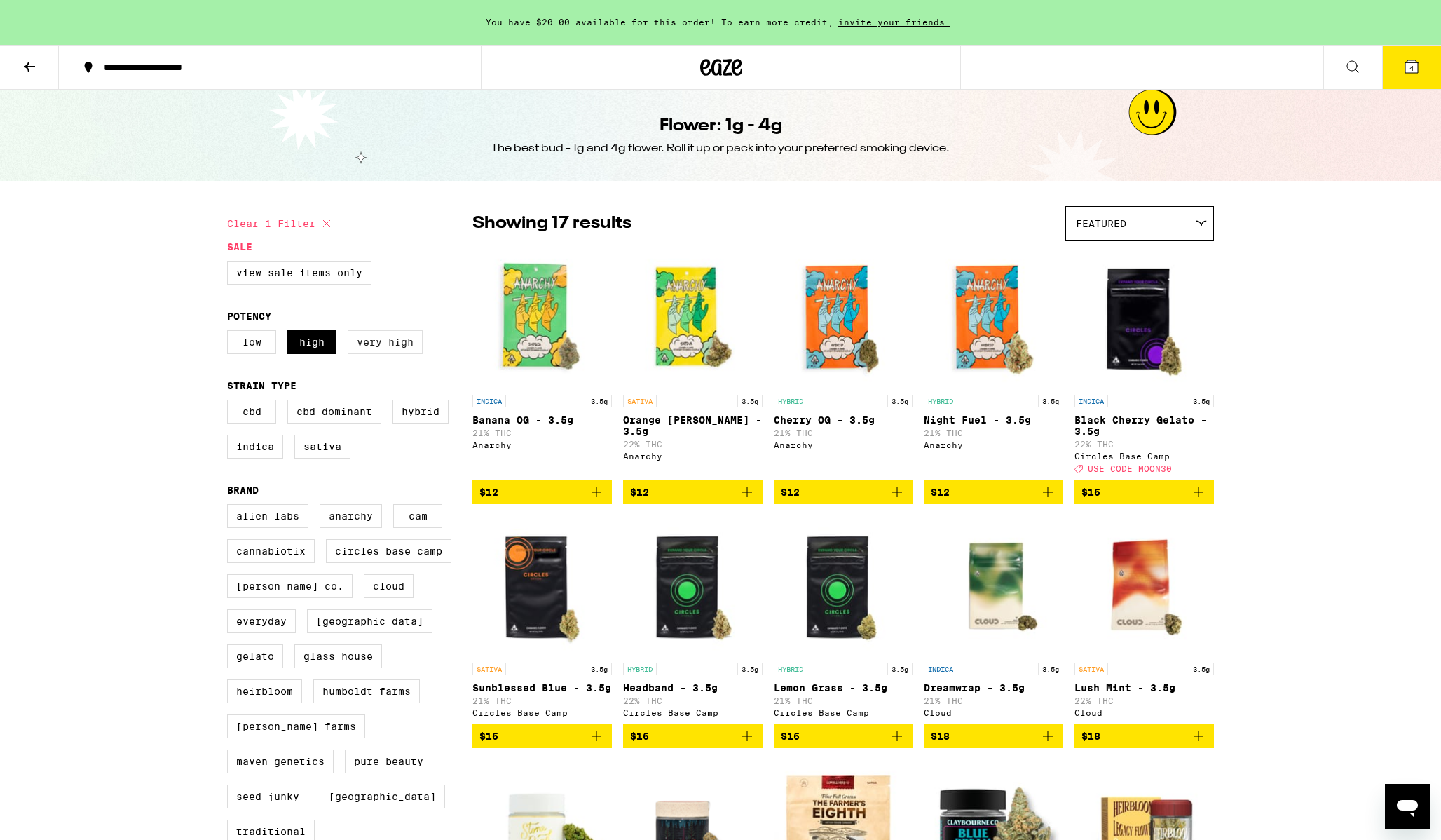
click at [387, 350] on label "Very High" at bounding box center [385, 342] width 75 height 24
click at [231, 333] on input "Very High" at bounding box center [230, 333] width 1 height 1
checkbox input "true"
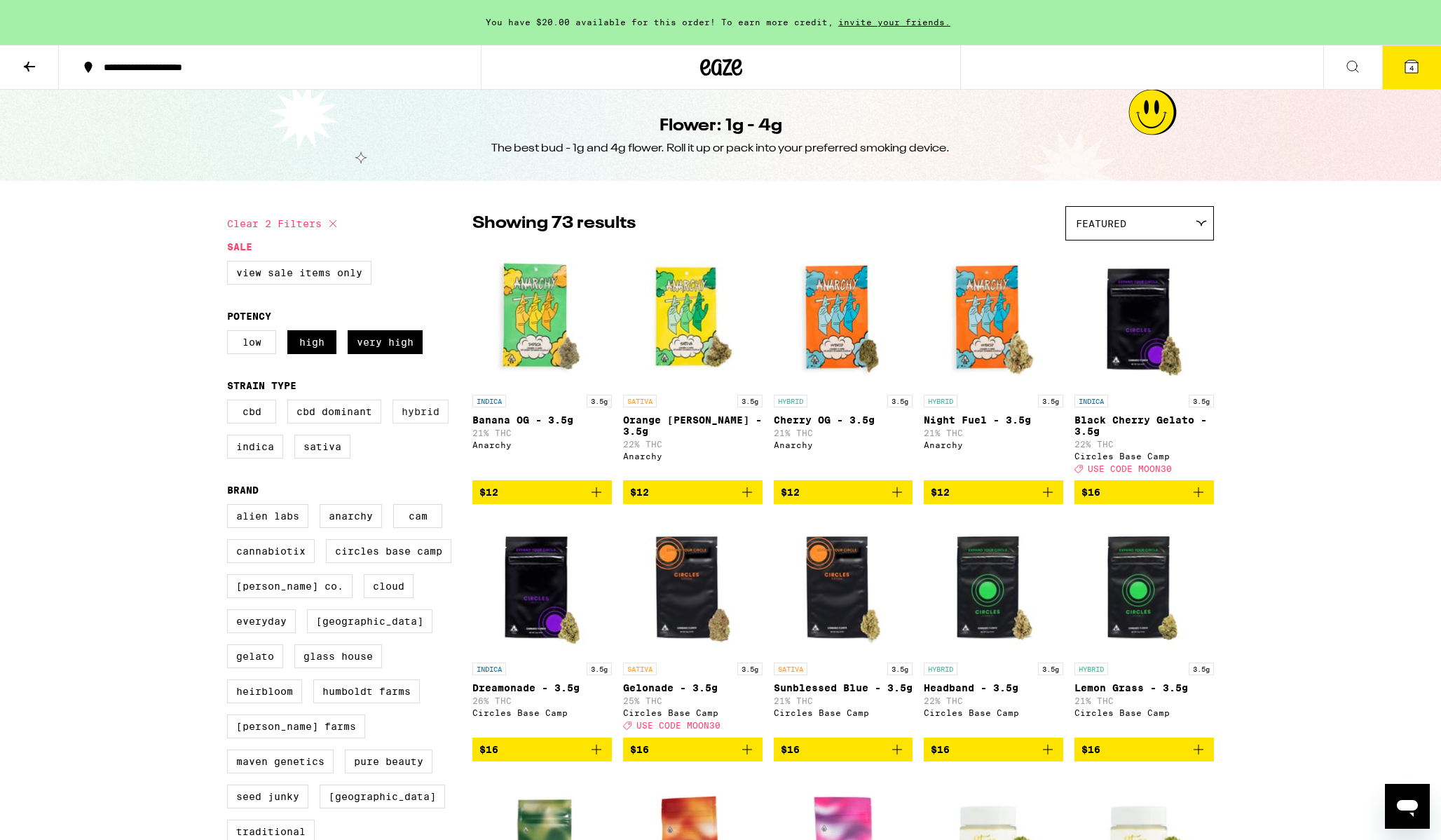
click at [413, 416] on label "Hybrid" at bounding box center [420, 411] width 56 height 24
click at [231, 403] on input "Hybrid" at bounding box center [230, 402] width 1 height 1
checkbox input "true"
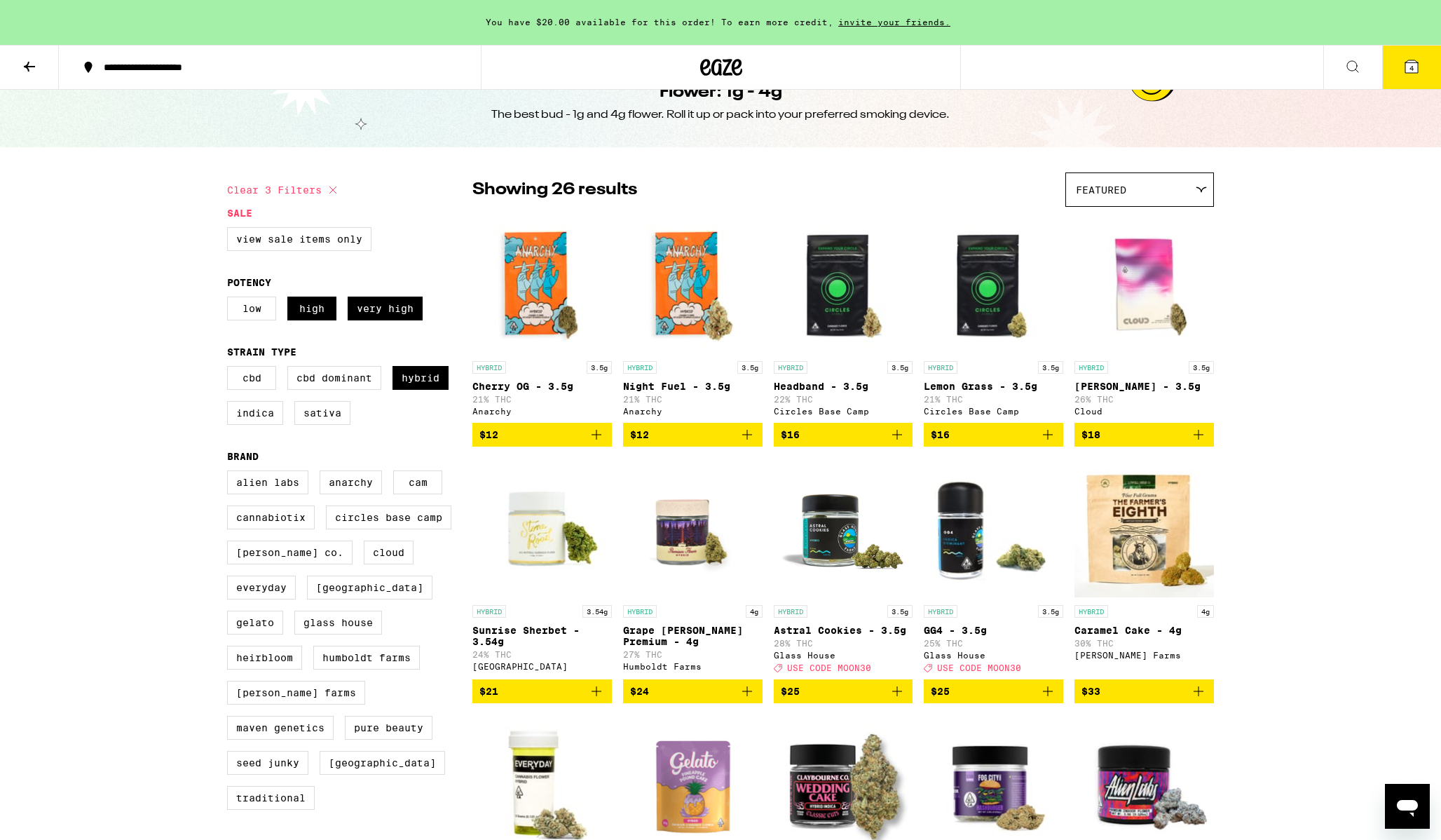
scroll to position [40, 0]
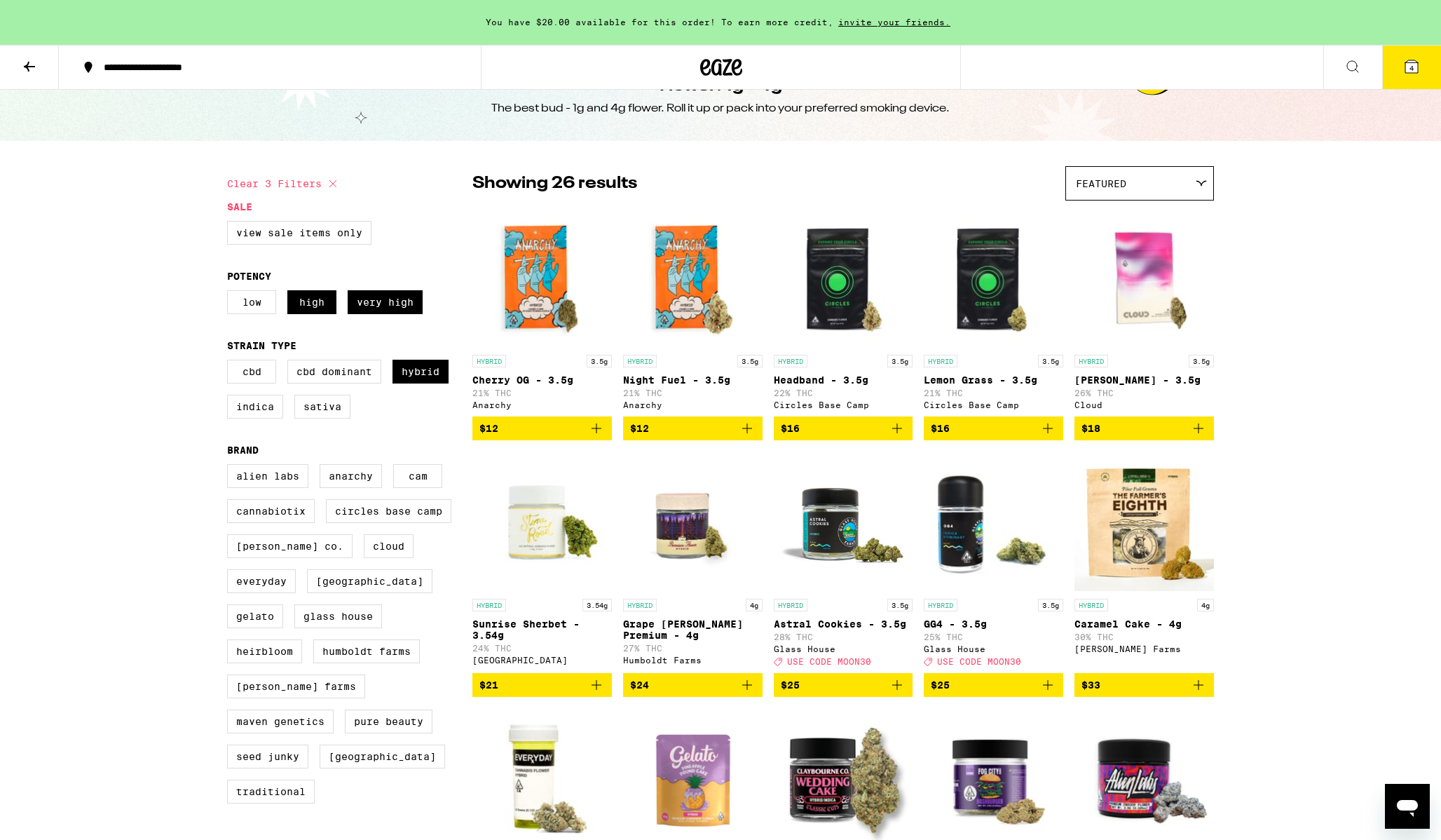
click at [898, 669] on icon "Add to bag" at bounding box center [897, 685] width 17 height 17
click at [1207, 73] on icon at bounding box center [1412, 67] width 17 height 17
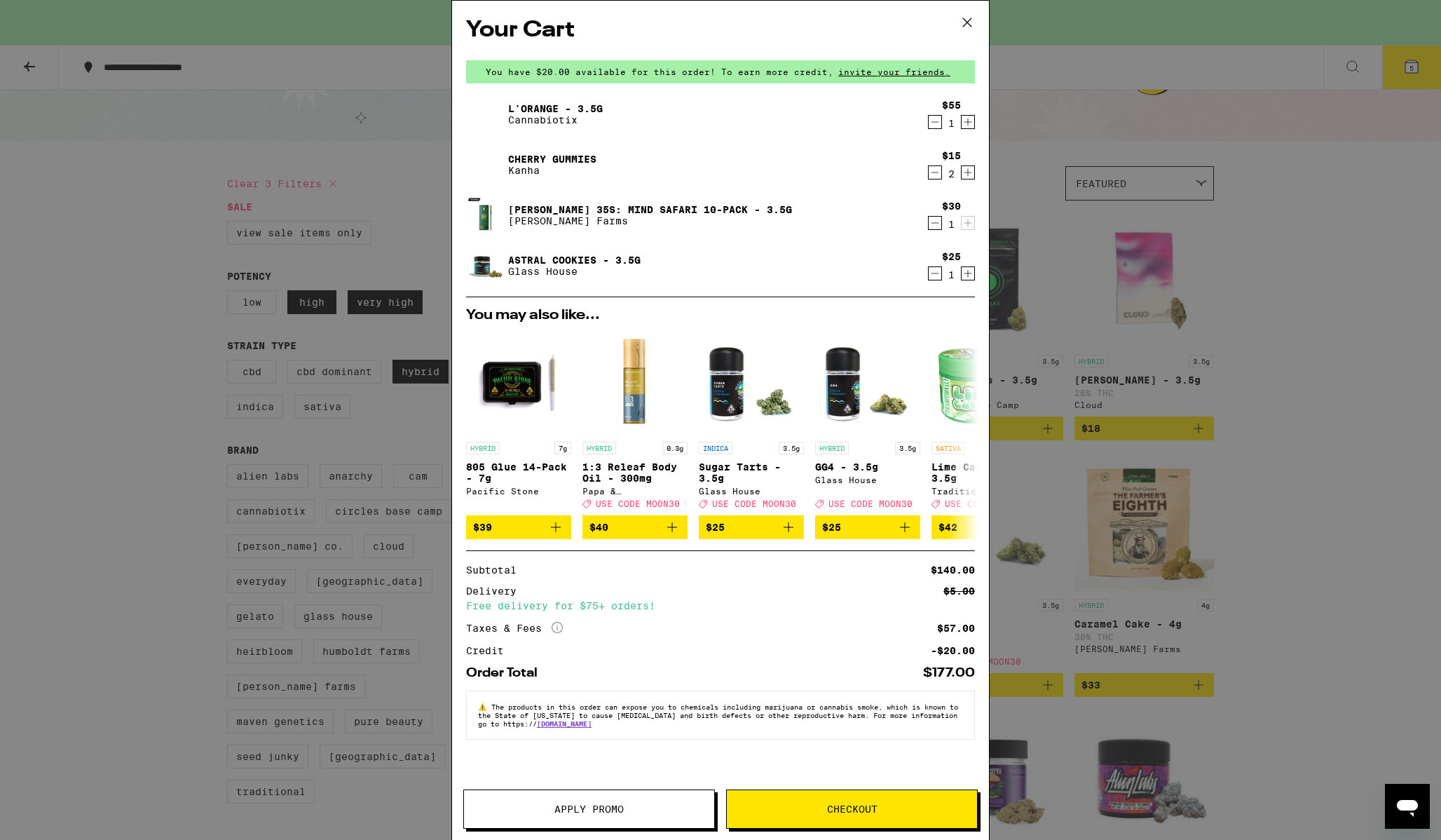
click at [589, 669] on button "Apply Promo" at bounding box center [589, 809] width 252 height 39
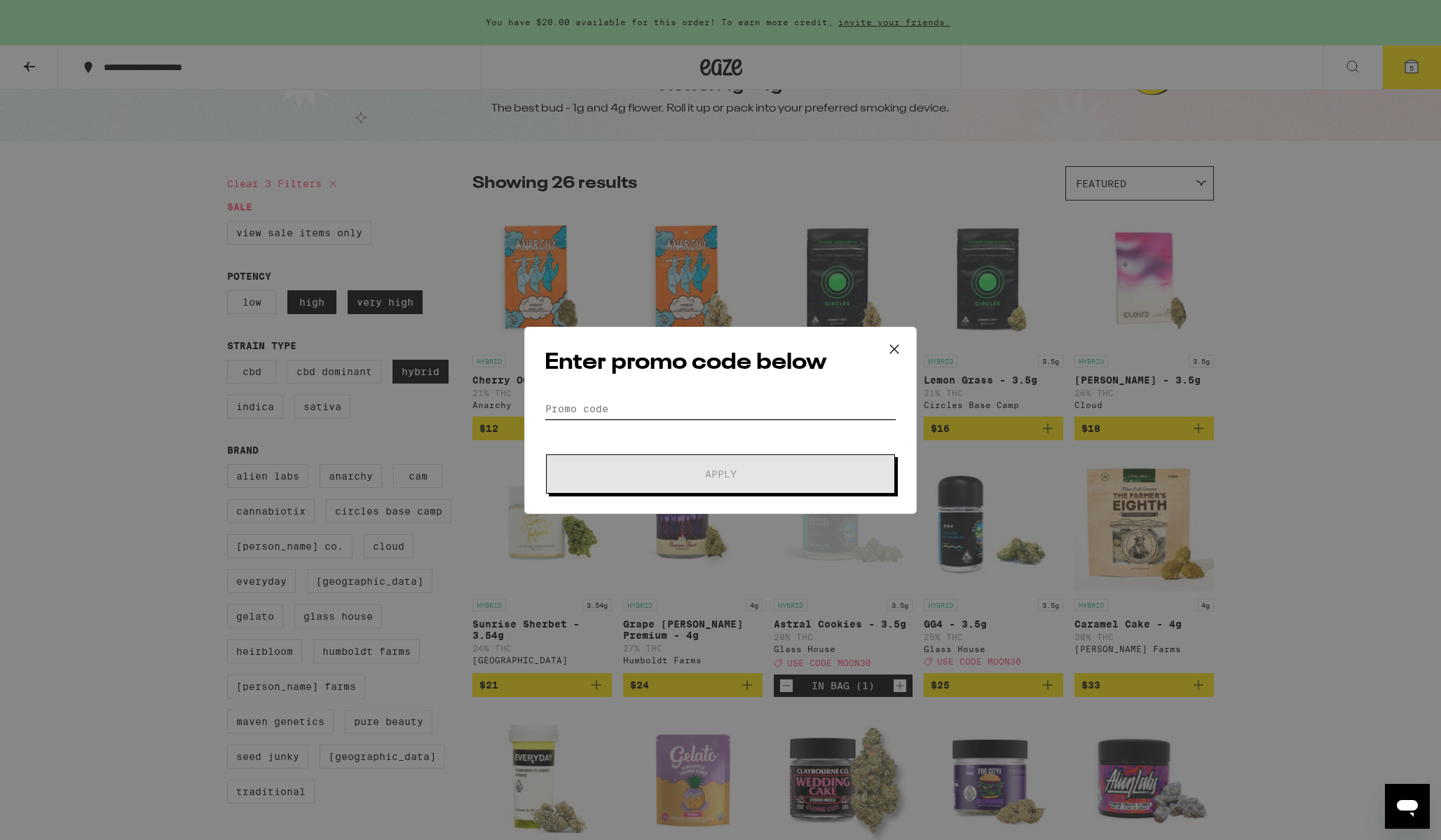
click at [555, 404] on input "Promo Code" at bounding box center [720, 408] width 352 height 21
paste input "MOON30"
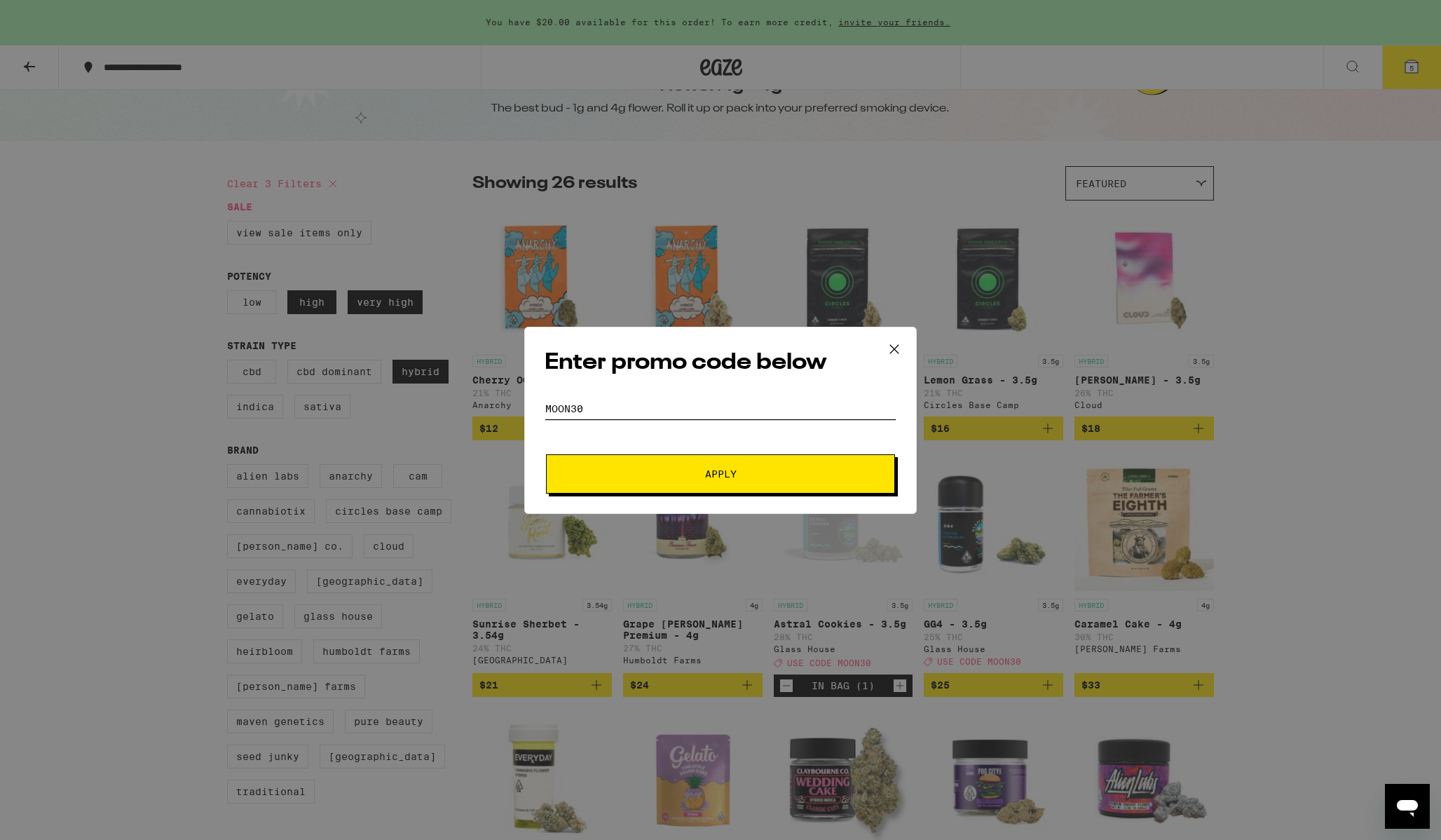
type input "MOON30"
click at [715, 465] on button "Apply" at bounding box center [720, 473] width 349 height 39
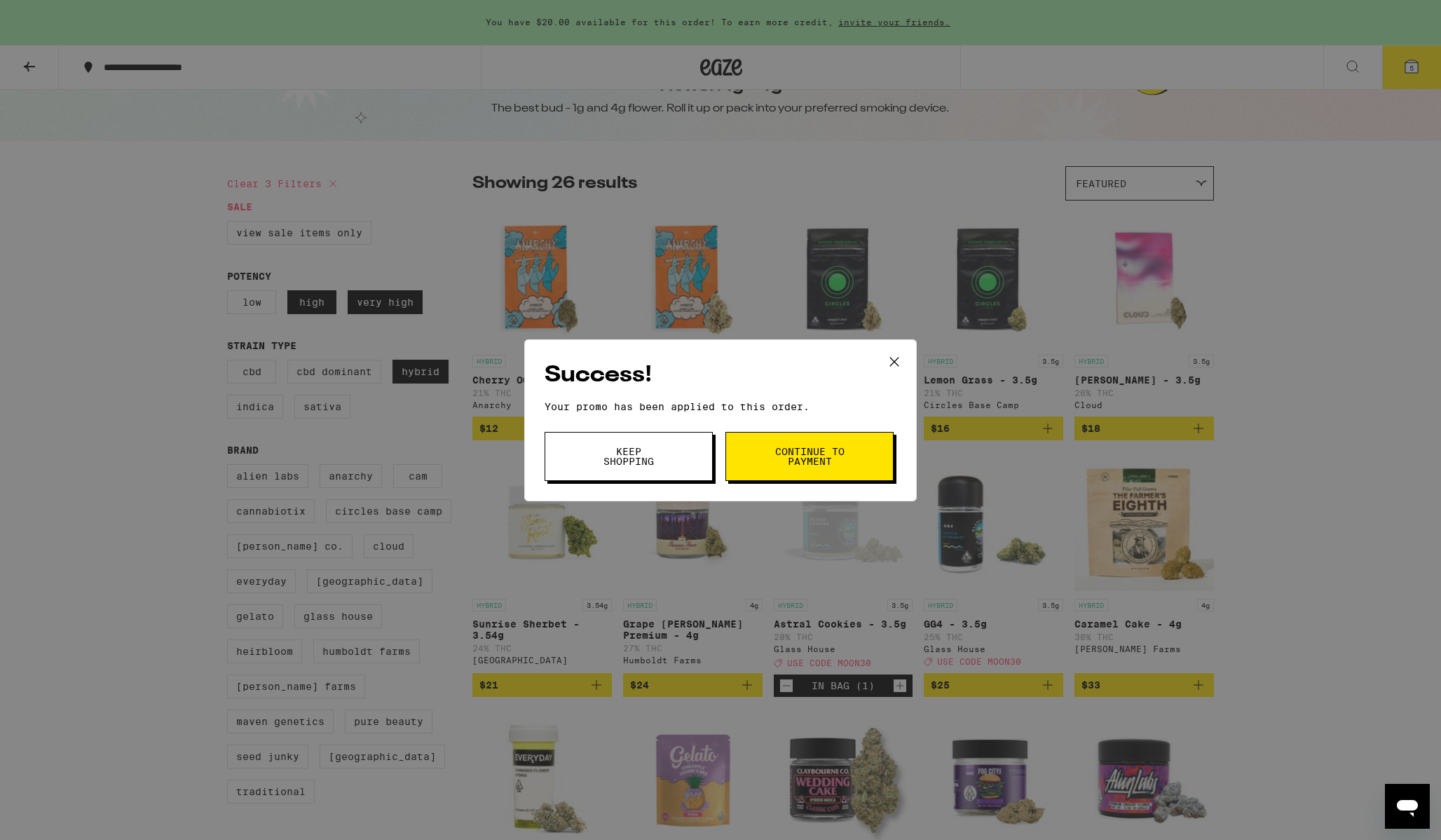
click at [779, 465] on span "Continue to payment" at bounding box center [809, 456] width 71 height 19
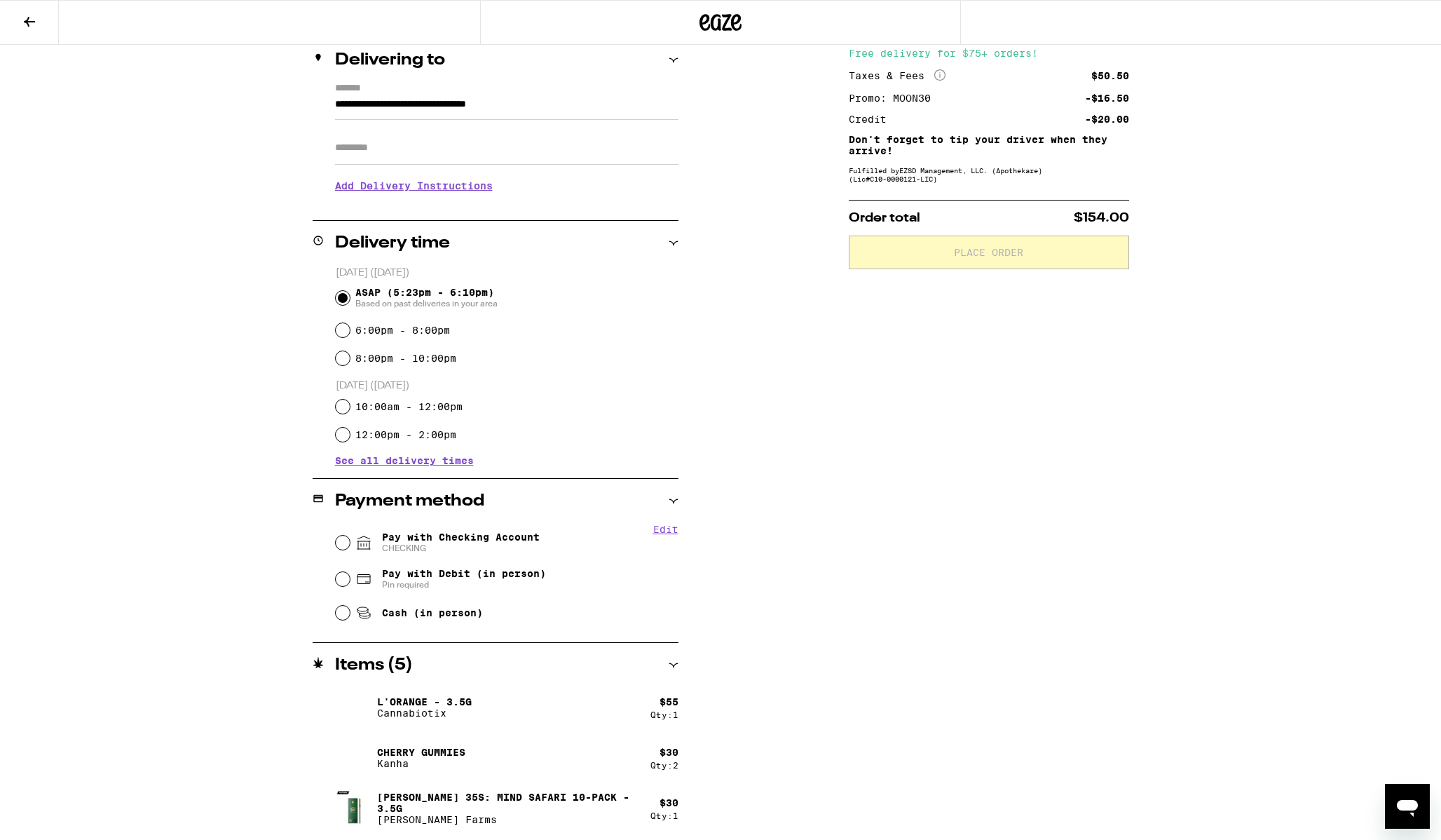
scroll to position [221, 0]
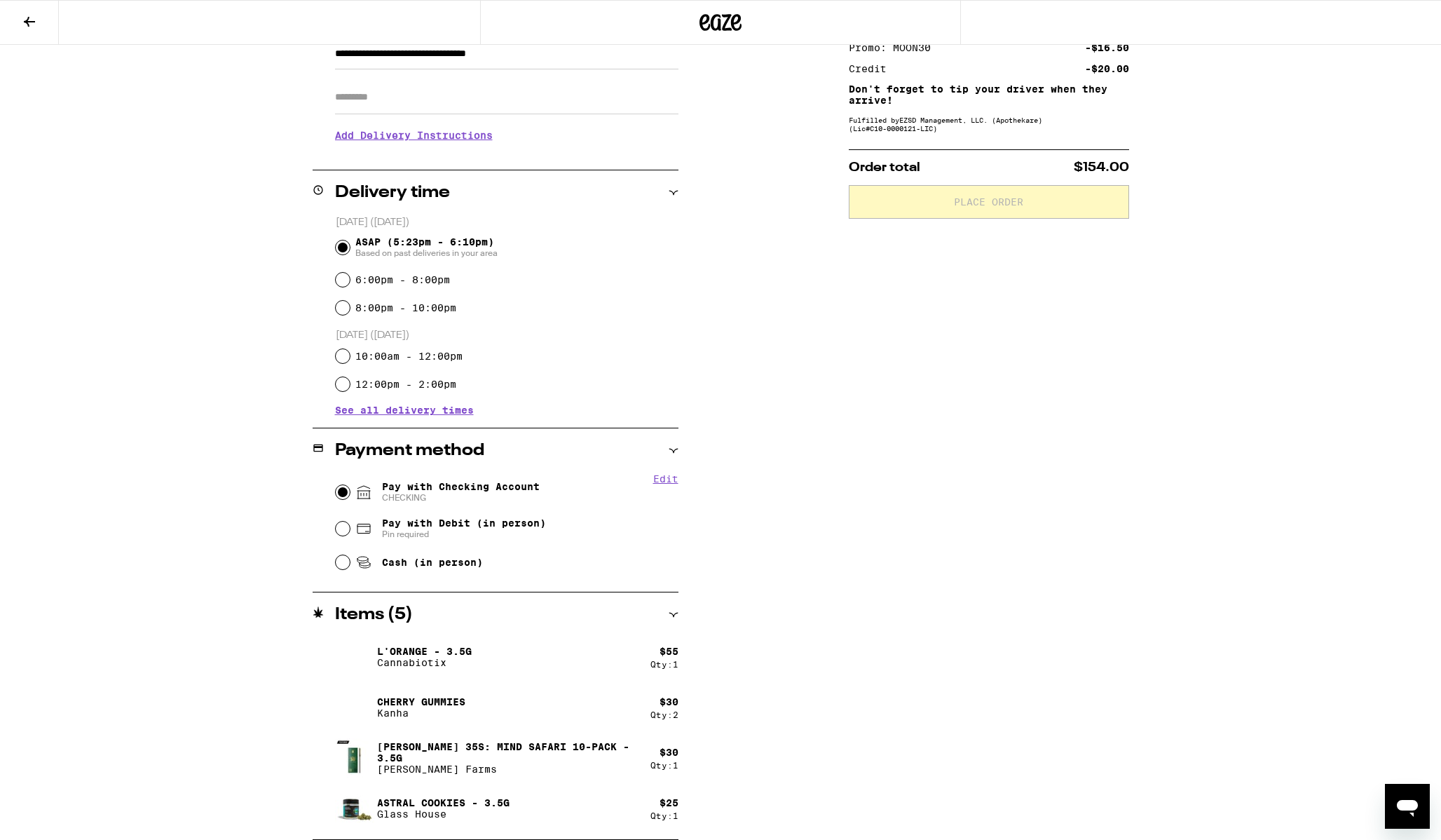
click at [339, 494] on input "Pay with Checking Account CHECKING" at bounding box center [343, 492] width 14 height 14
radio input "true"
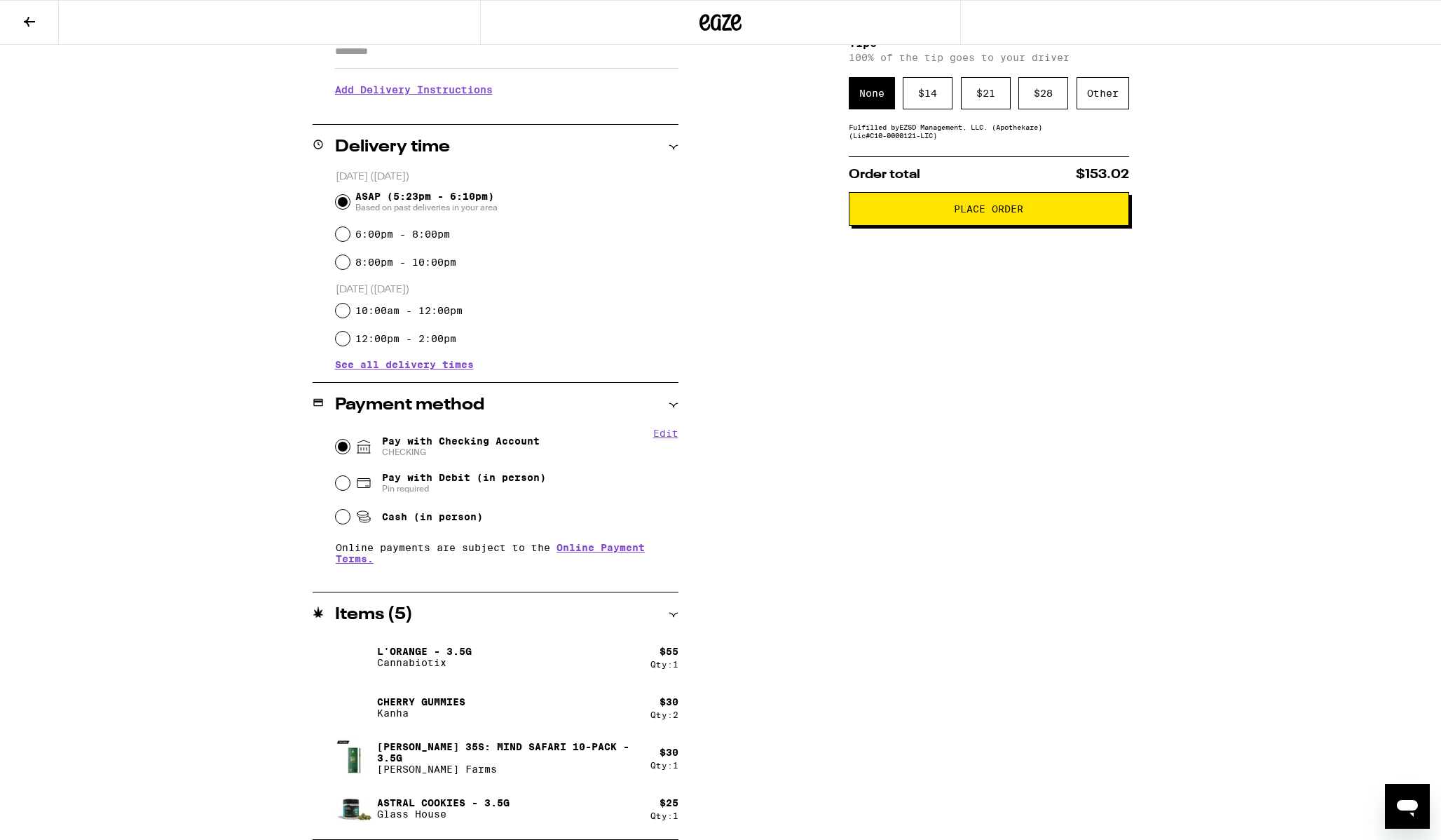
scroll to position [0, 0]
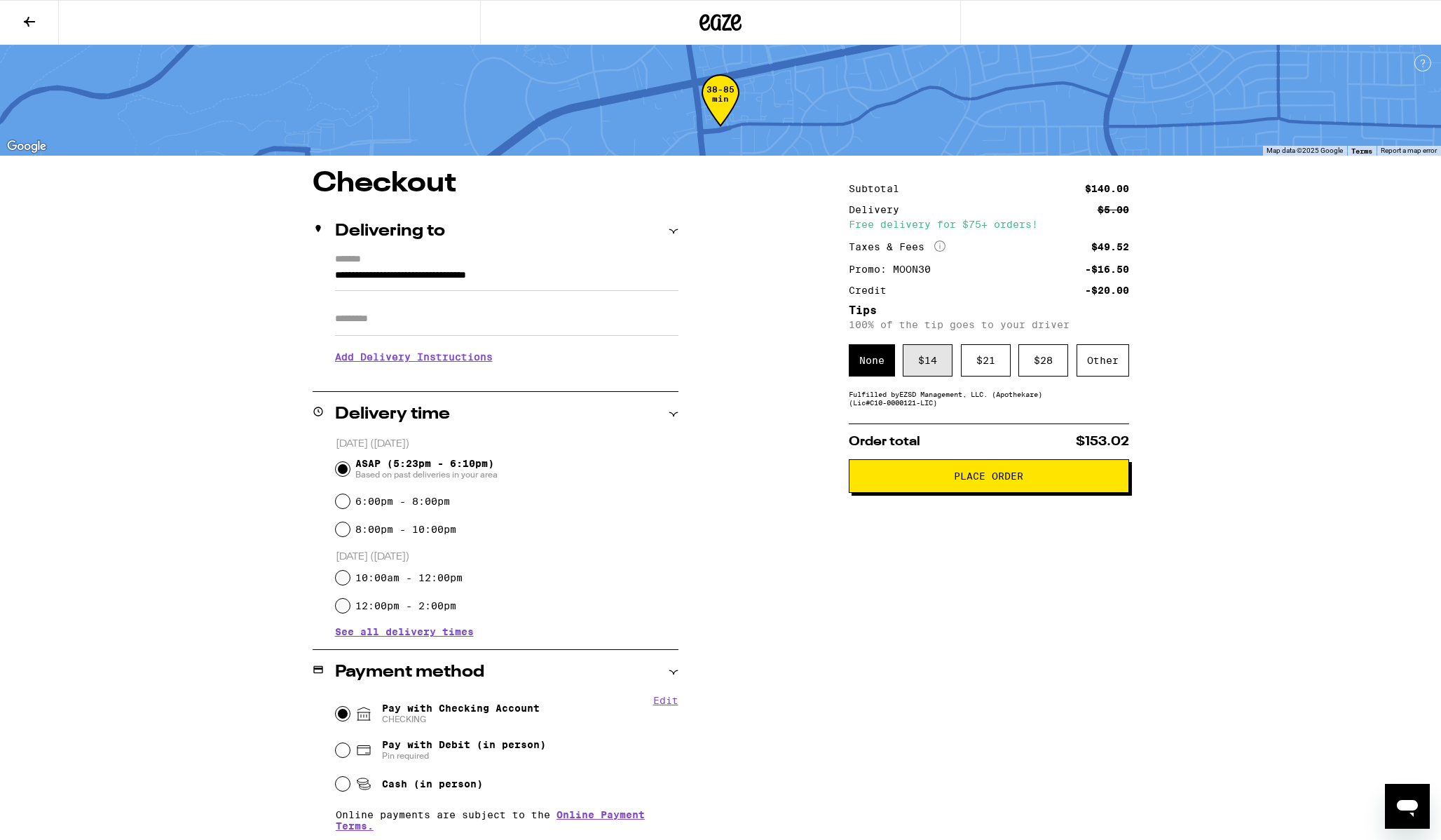
click at [938, 366] on div "$ 14" at bounding box center [928, 360] width 50 height 32
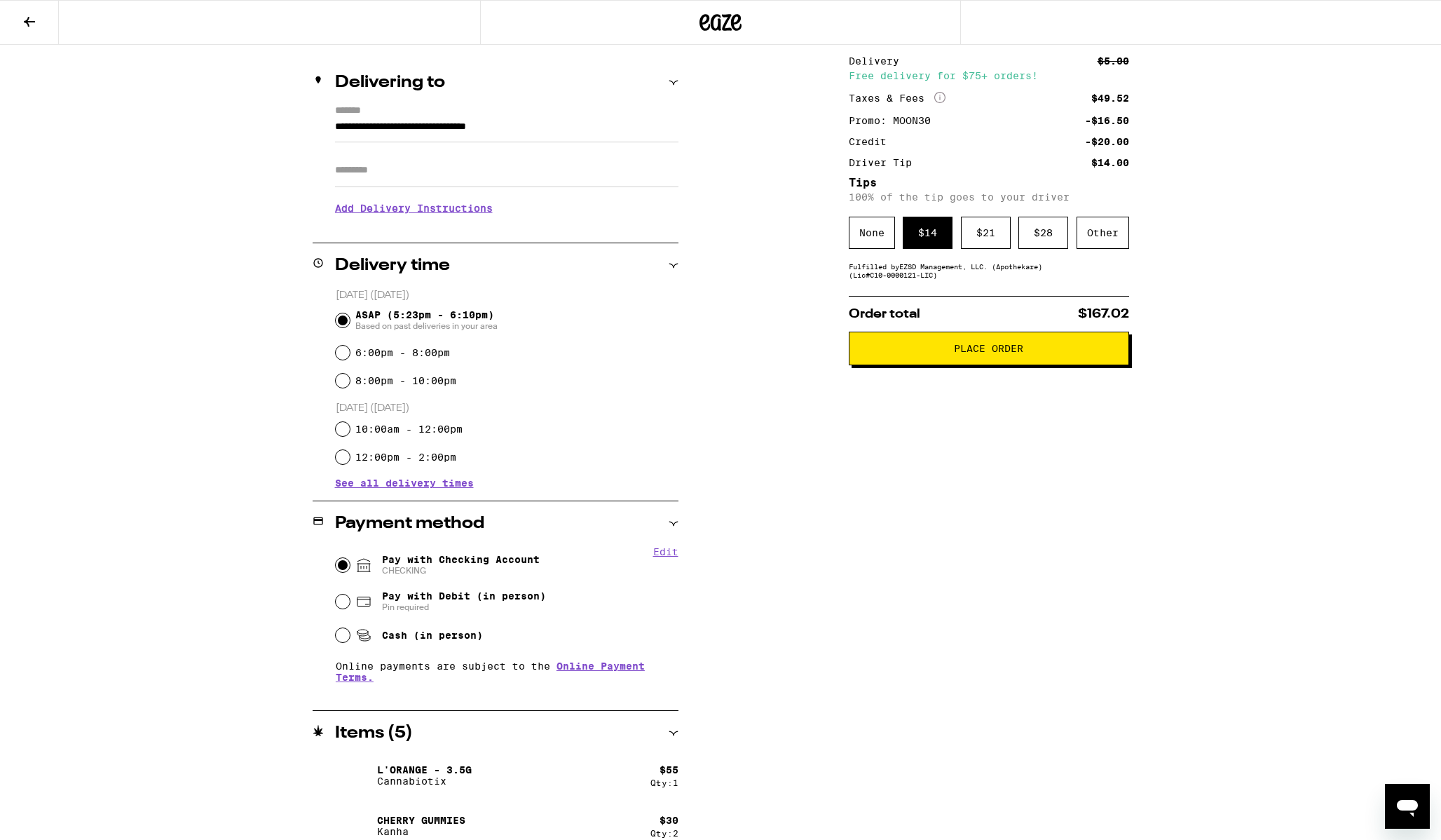
scroll to position [267, 0]
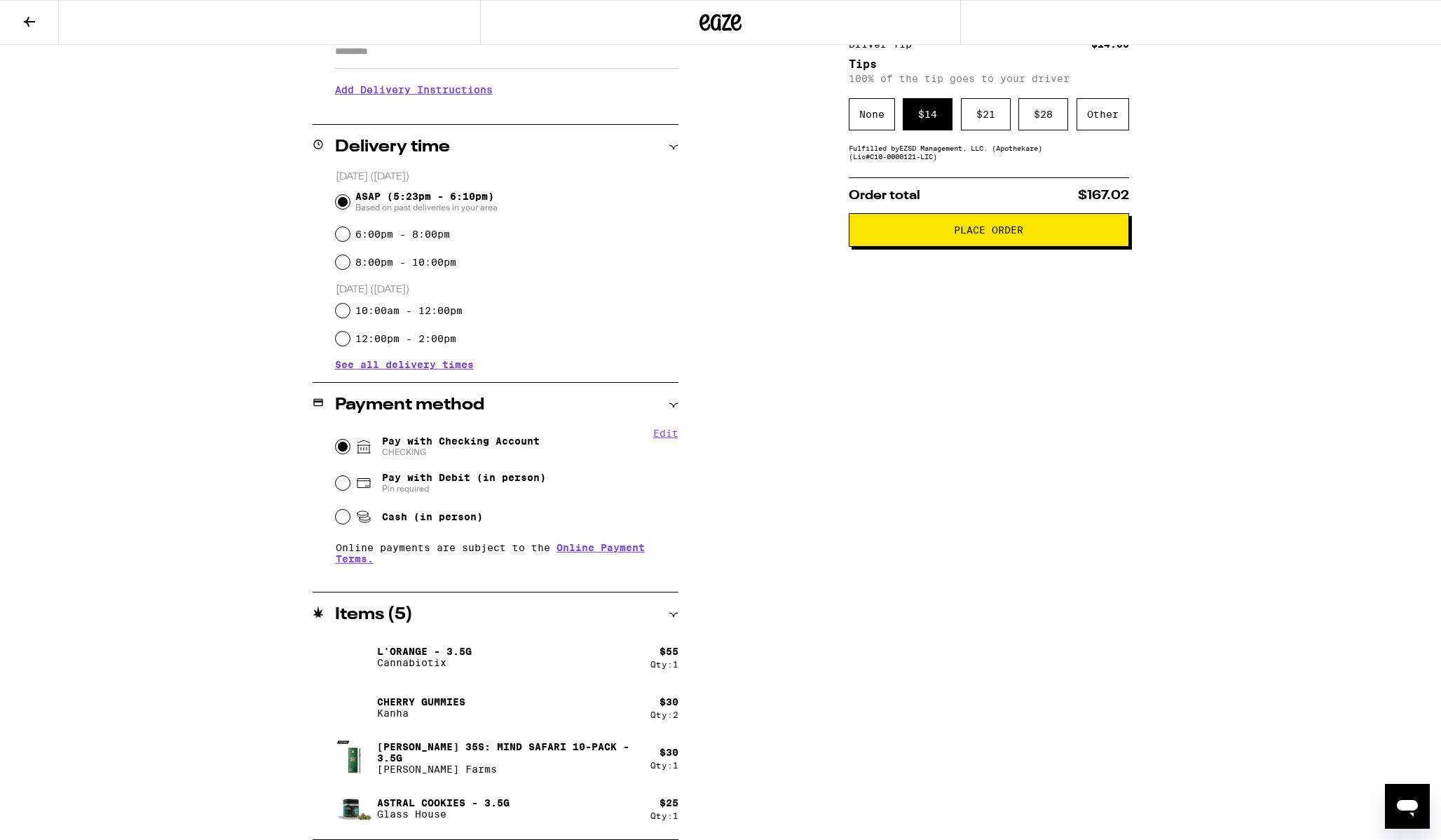
click at [976, 229] on span "Place Order" at bounding box center [989, 230] width 69 height 10
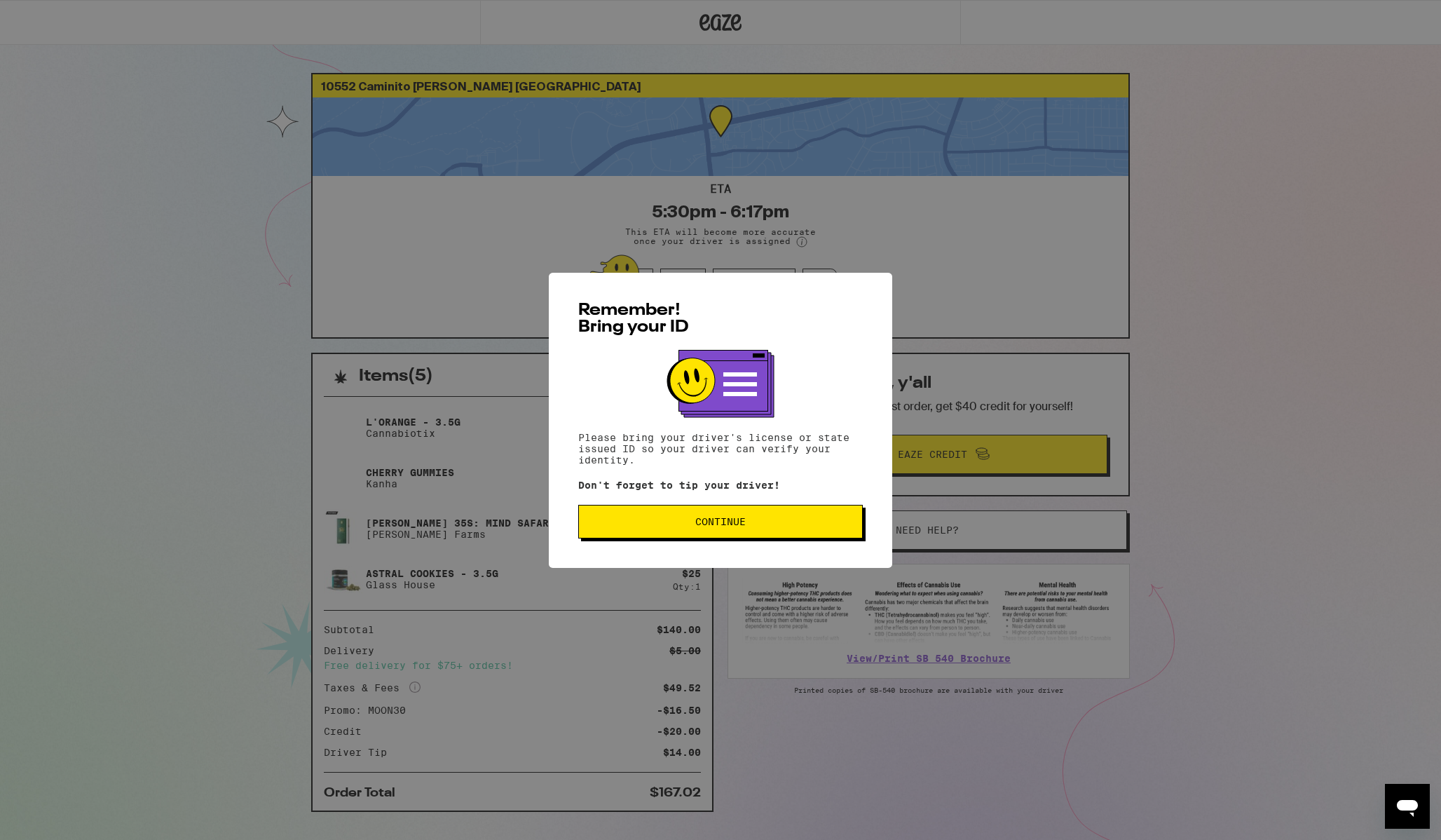
click at [715, 524] on span "Continue" at bounding box center [720, 522] width 51 height 10
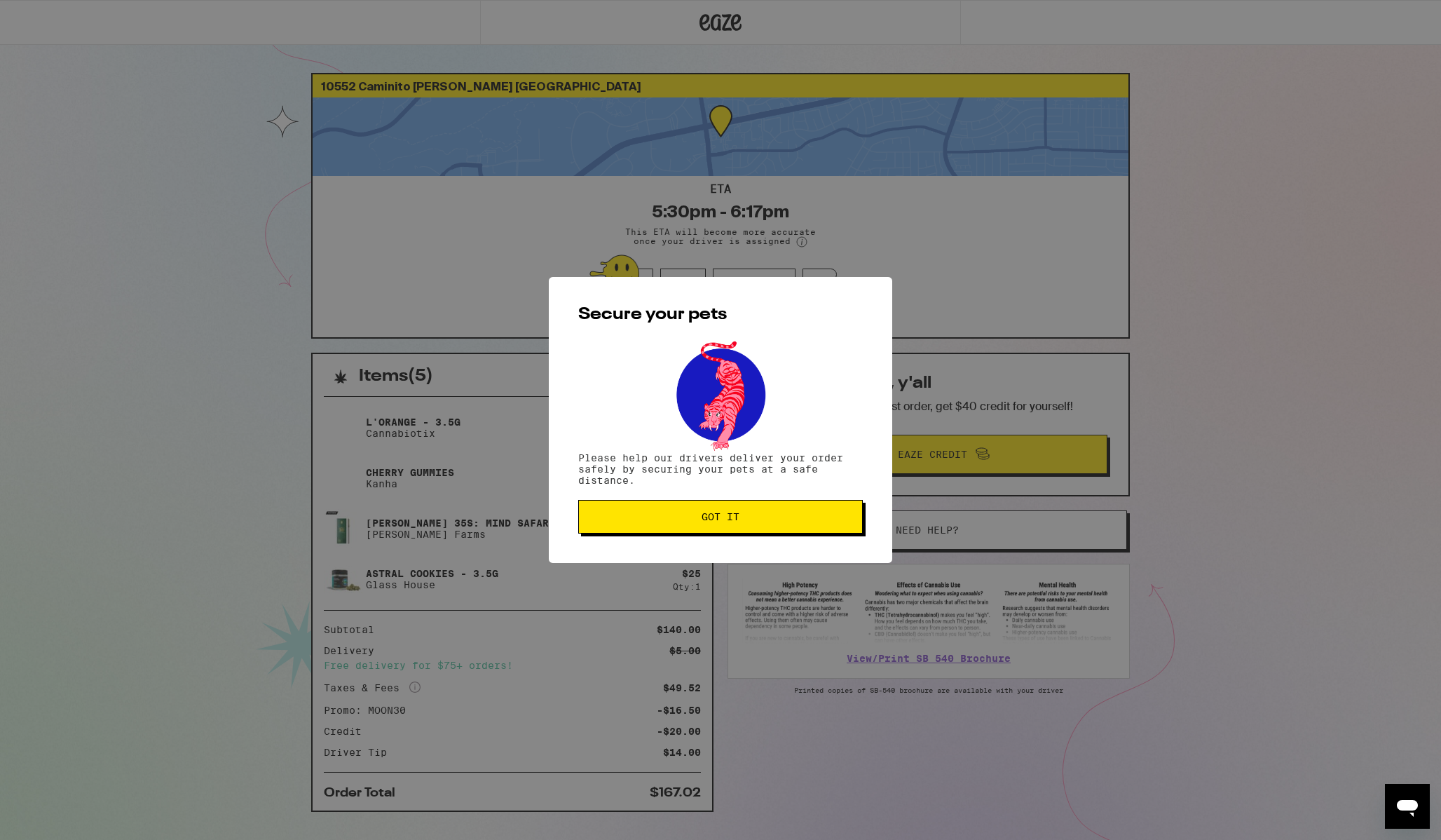
click at [715, 522] on span "Got it" at bounding box center [720, 517] width 38 height 10
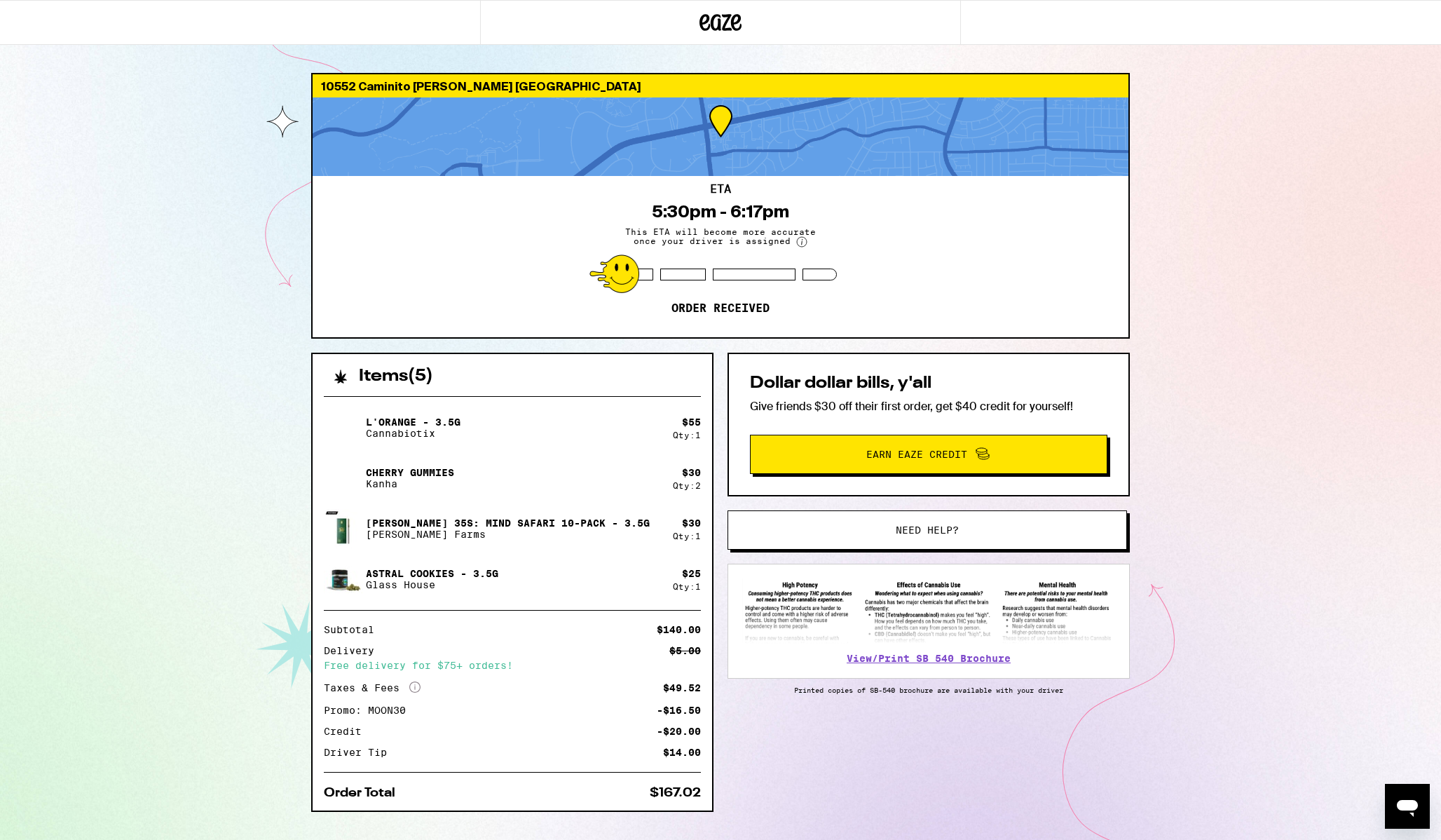
scroll to position [28, 0]
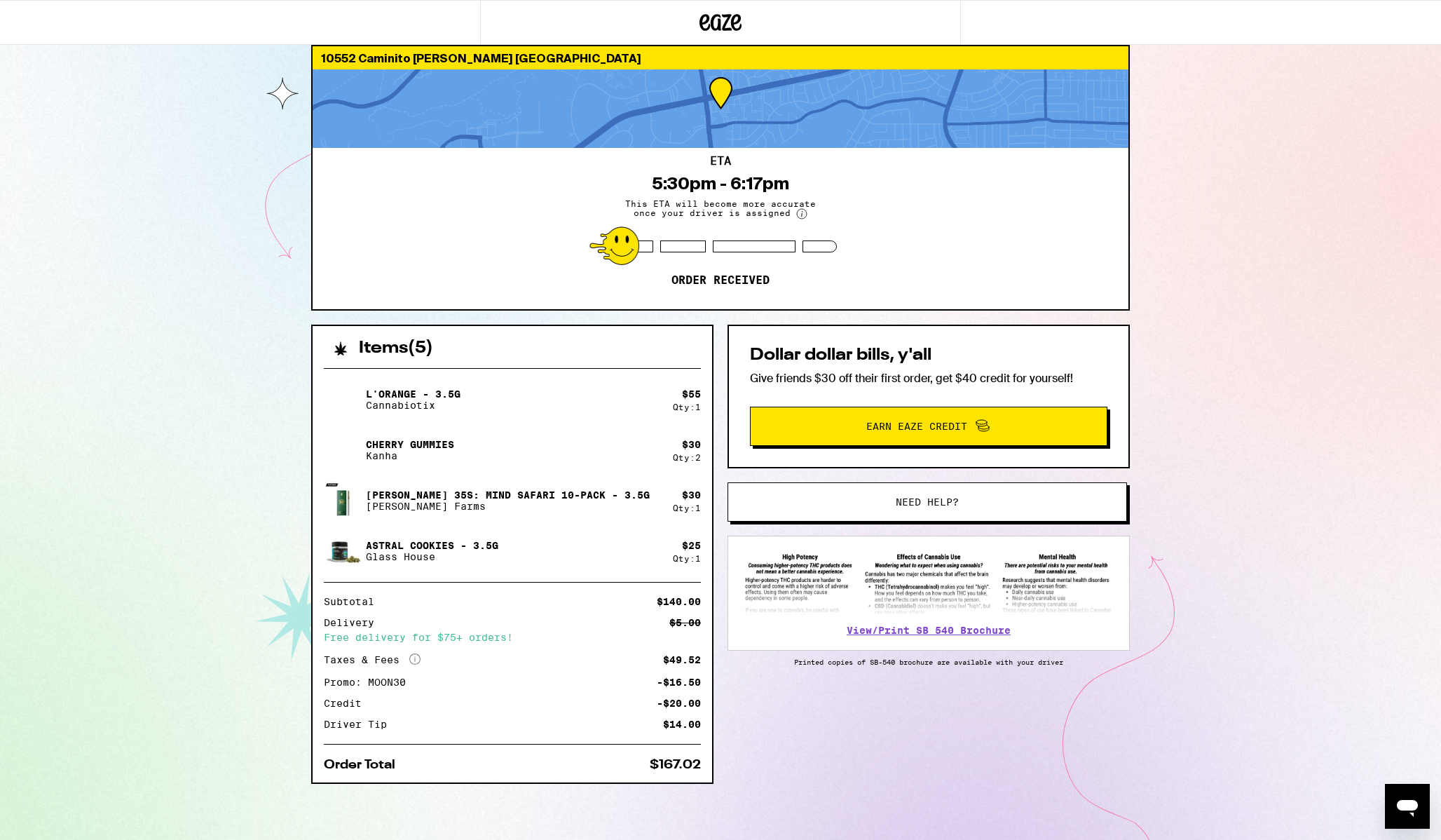
click at [455, 632] on div "Free delivery for $75+ orders!" at bounding box center [512, 637] width 377 height 10
click at [313, 669] on div "L'Orange - 3.5g Cannabiotix $ 55 Qty: 1 Cherry Gummies Kanha $ 30 Qty: 2 [PERSO…" at bounding box center [512, 570] width 400 height 425
click at [876, 430] on span "Earn Eaze Credit" at bounding box center [916, 426] width 101 height 10
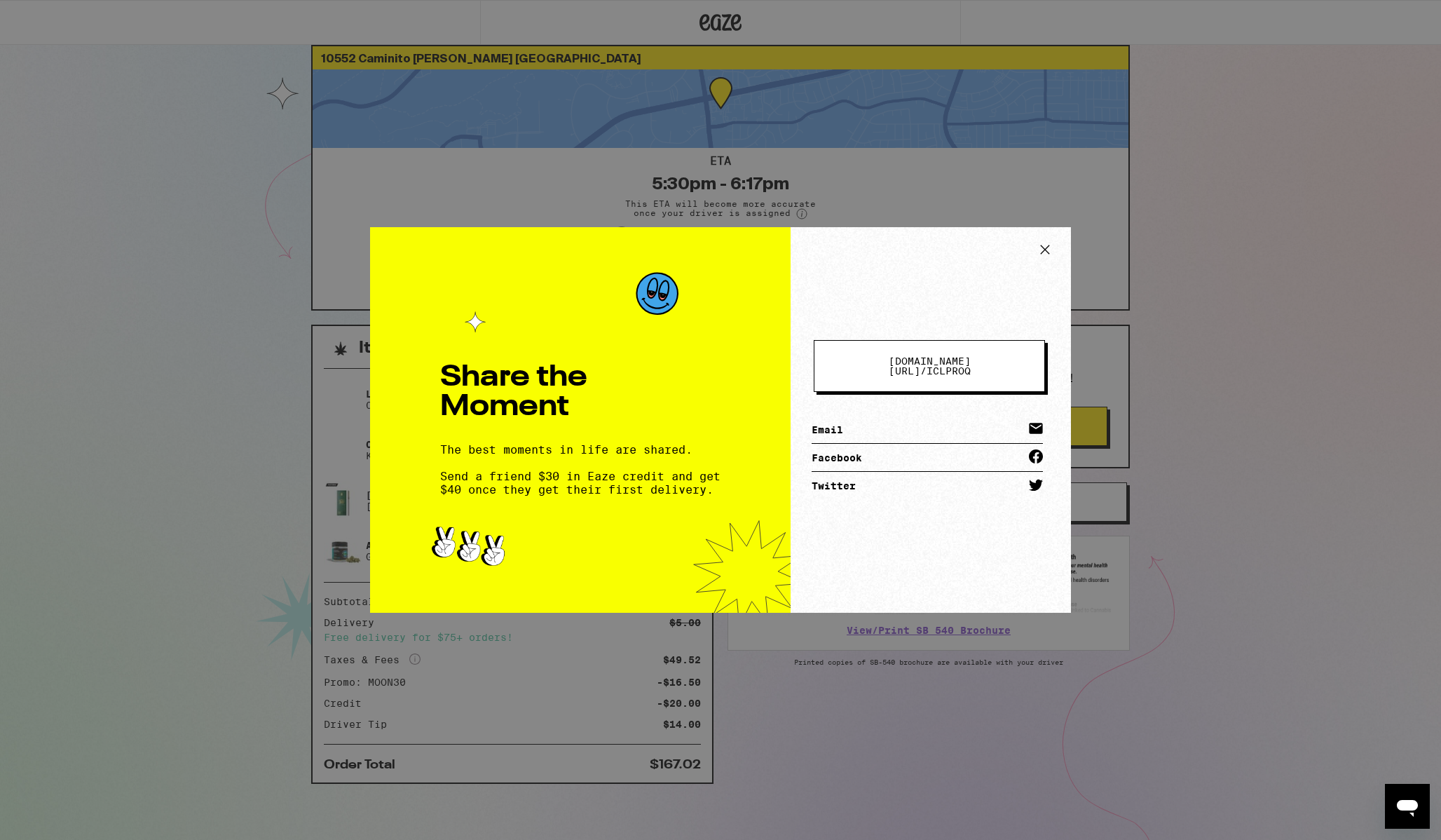
click at [1047, 252] on icon at bounding box center [1045, 250] width 9 height 9
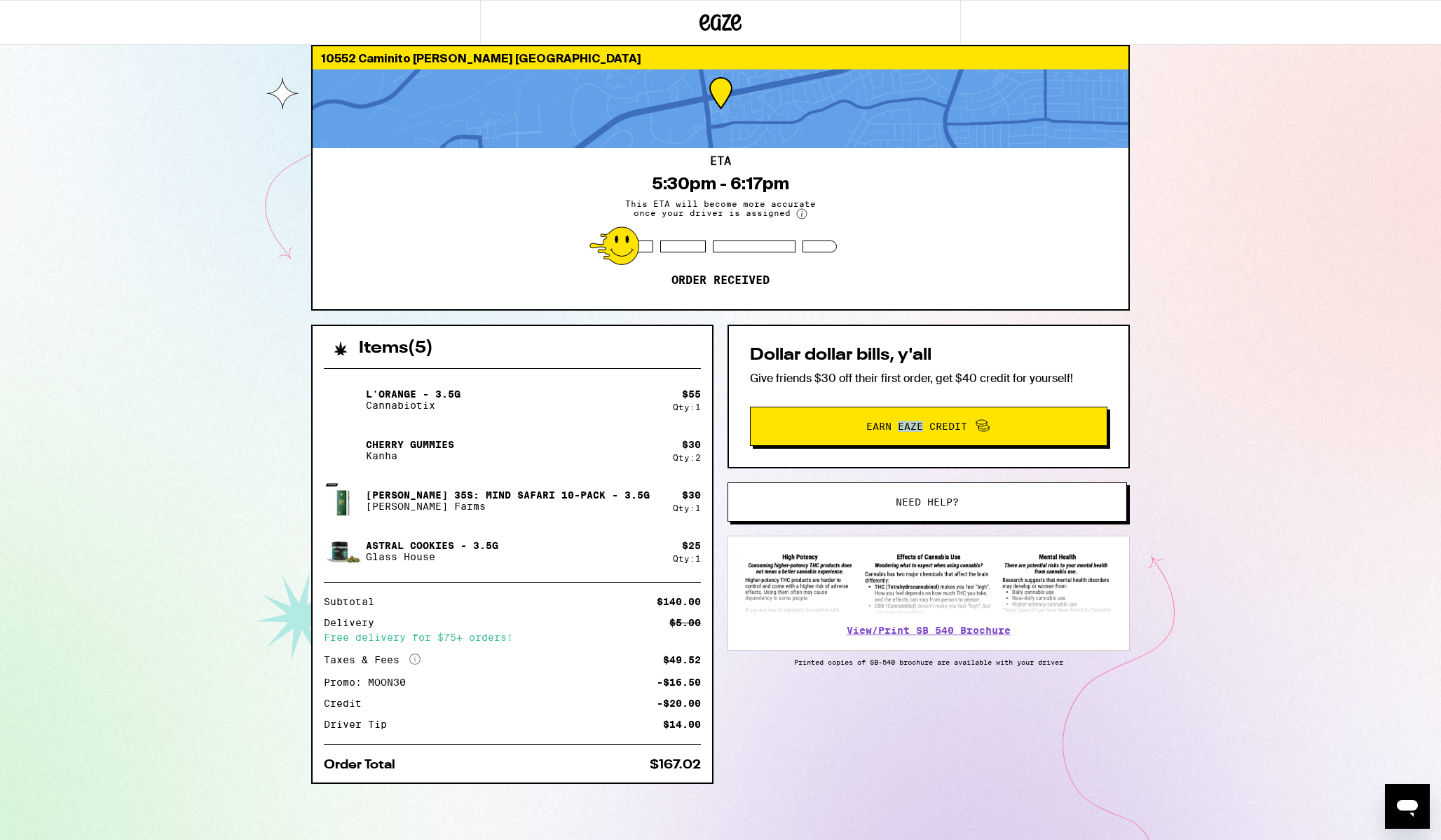
scroll to position [0, 0]
